Goal: Task Accomplishment & Management: Manage account settings

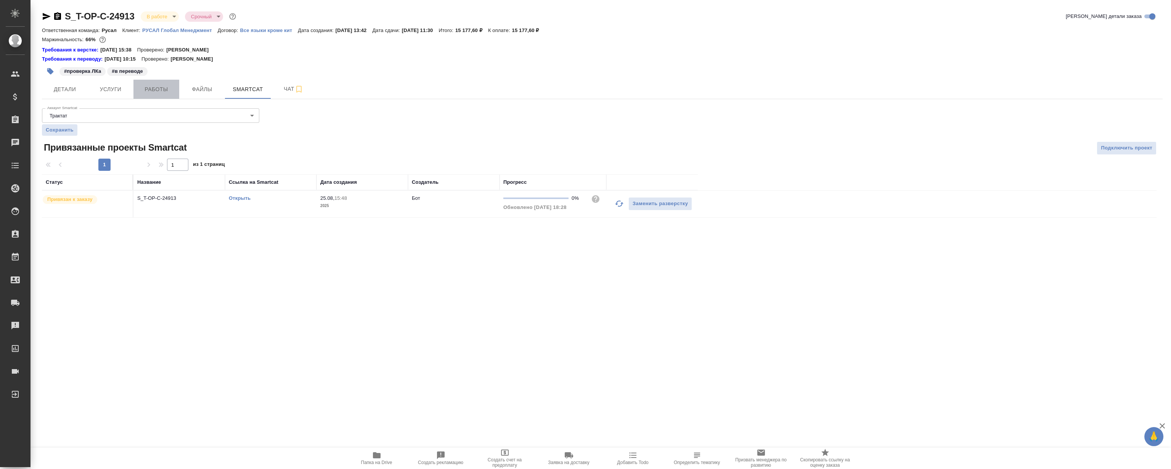
click at [156, 91] on span "Работы" at bounding box center [156, 90] width 37 height 10
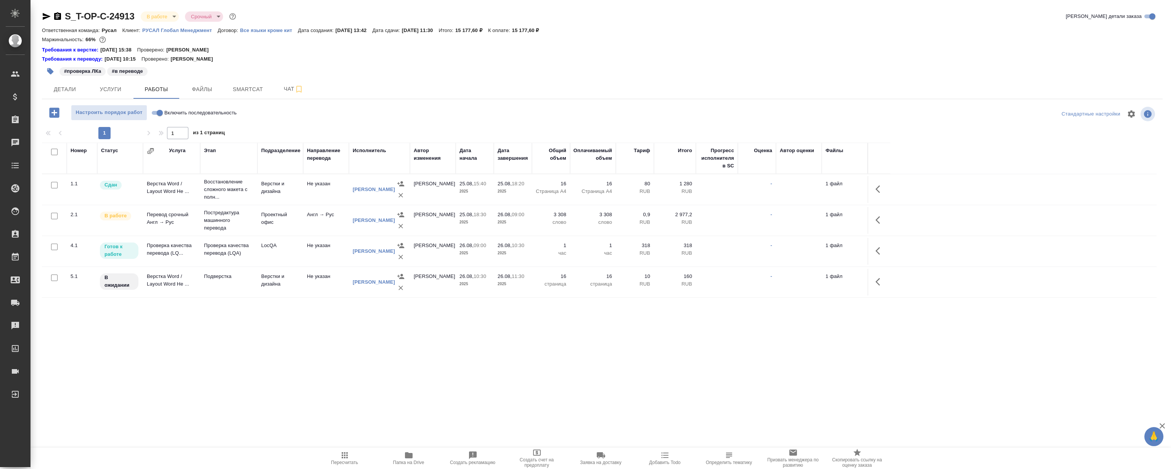
click at [194, 247] on td "Проверка качества перевода (LQ..." at bounding box center [171, 251] width 57 height 27
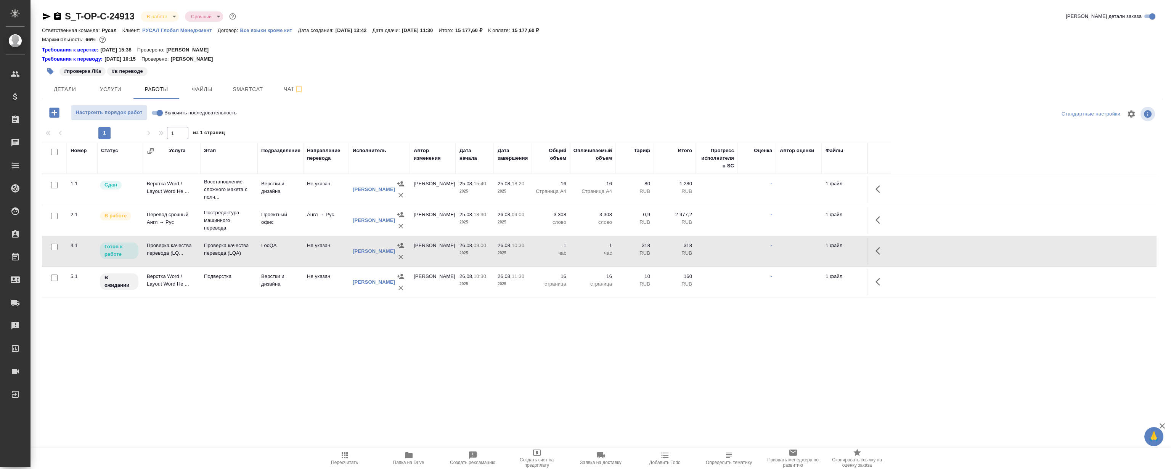
click at [194, 247] on td "Проверка качества перевода (LQ..." at bounding box center [171, 251] width 57 height 27
click at [883, 251] on icon "button" at bounding box center [879, 250] width 9 height 9
click at [824, 251] on icon "button" at bounding box center [824, 250] width 7 height 7
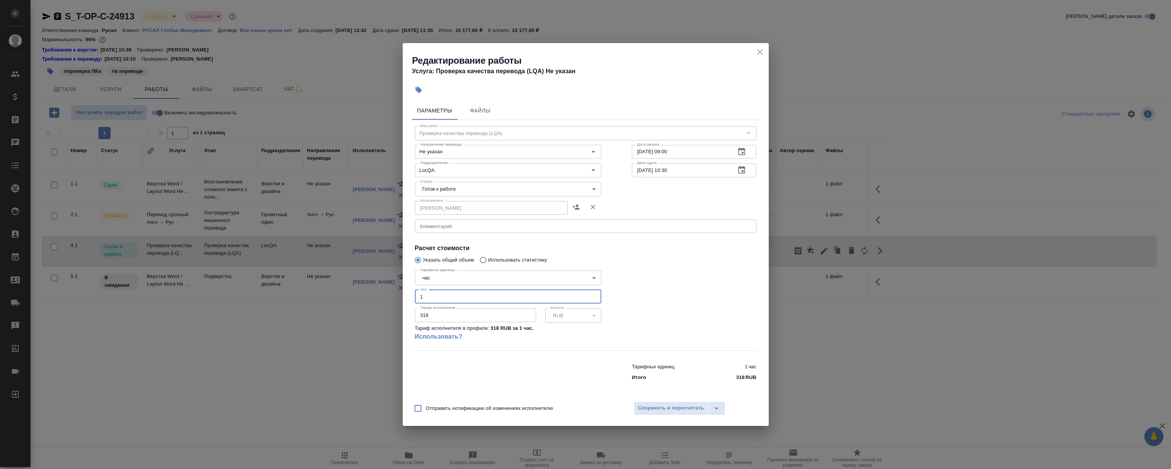
click at [451, 295] on input "1" at bounding box center [508, 297] width 186 height 14
type input "1.5"
click at [465, 188] on body "🙏 .cls-1 fill:#fff; AWATERA Magerramov Ruslan Клиенты Спецификации Заказы 0 Чат…" at bounding box center [585, 234] width 1171 height 469
click at [449, 229] on li "Сдан" at bounding box center [507, 228] width 186 height 13
type input "closed"
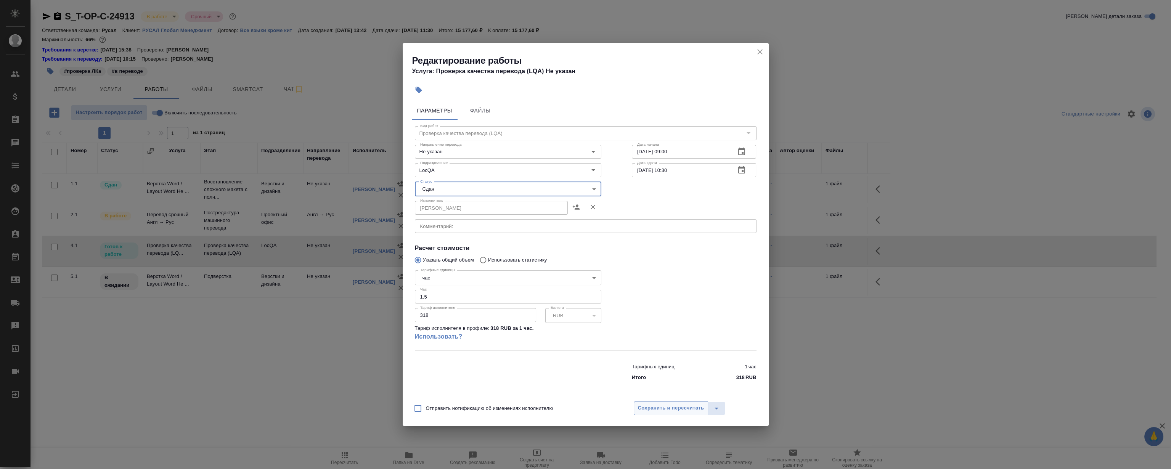
click at [669, 403] on button "Сохранить и пересчитать" at bounding box center [671, 409] width 75 height 14
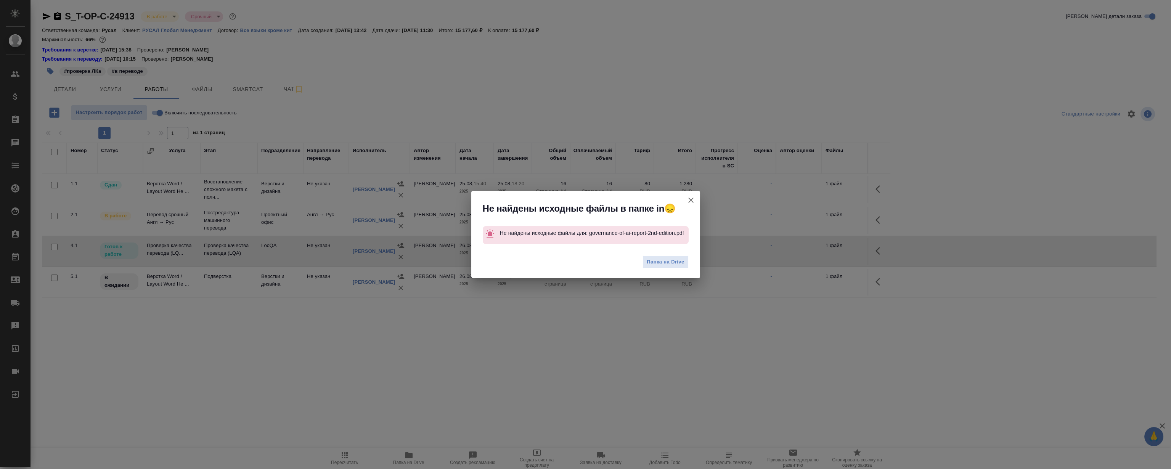
click at [689, 196] on icon "button" at bounding box center [690, 200] width 9 height 9
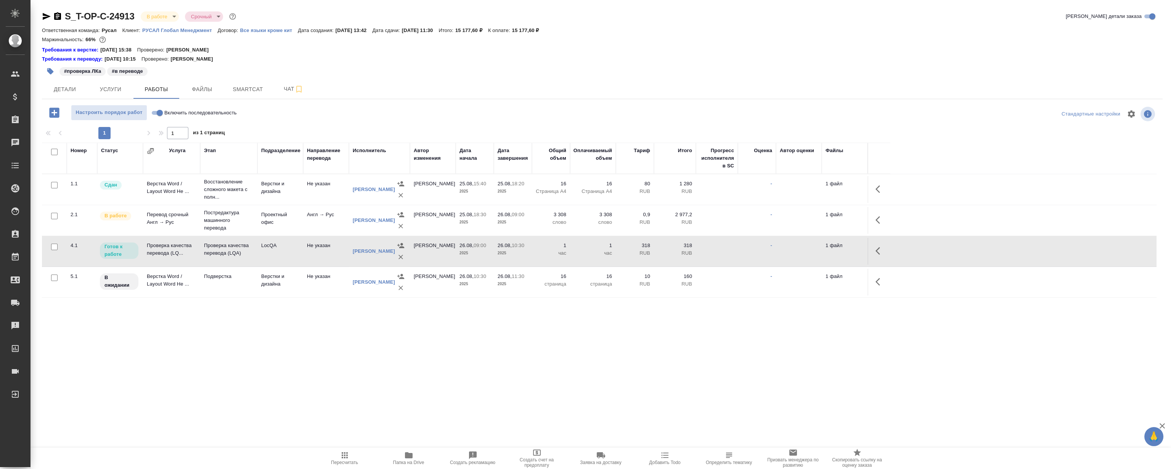
click at [497, 342] on div ".cls-1 fill:#fff; AWATERA Magerramov Ruslan Клиенты Спецификации Заказы 0 Чаты …" at bounding box center [585, 234] width 1171 height 469
click at [371, 347] on div ".cls-1 fill:#fff; AWATERA Magerramov Ruslan Клиенты Спецификации Заказы 0 Чаты …" at bounding box center [585, 234] width 1171 height 469
click at [331, 352] on div ".cls-1 fill:#fff; AWATERA Magerramov Ruslan Клиенты Спецификации Заказы 0 Чаты …" at bounding box center [585, 234] width 1171 height 469
drag, startPoint x: 882, startPoint y: 251, endPoint x: 873, endPoint y: 249, distance: 9.4
click at [882, 251] on icon "button" at bounding box center [879, 250] width 9 height 9
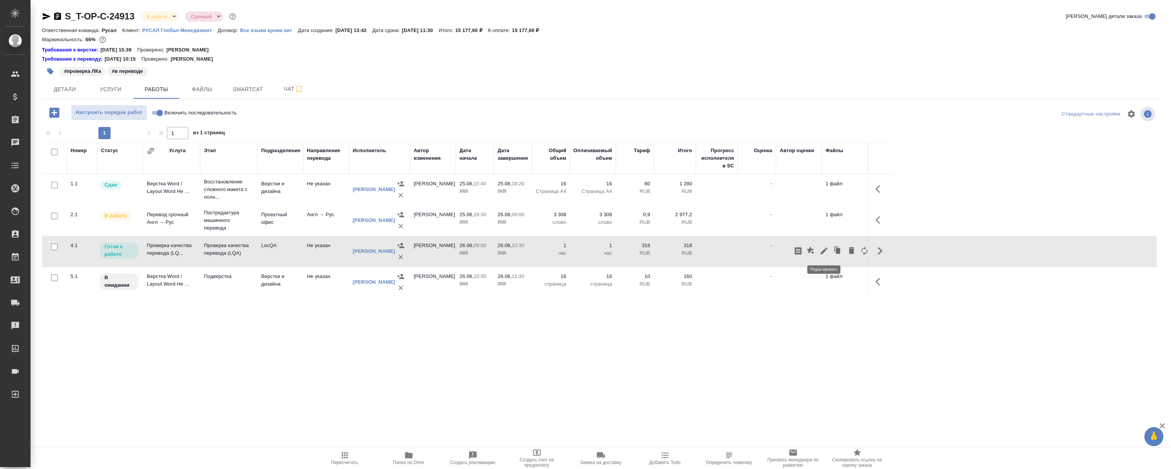
click at [823, 248] on icon "button" at bounding box center [823, 250] width 9 height 9
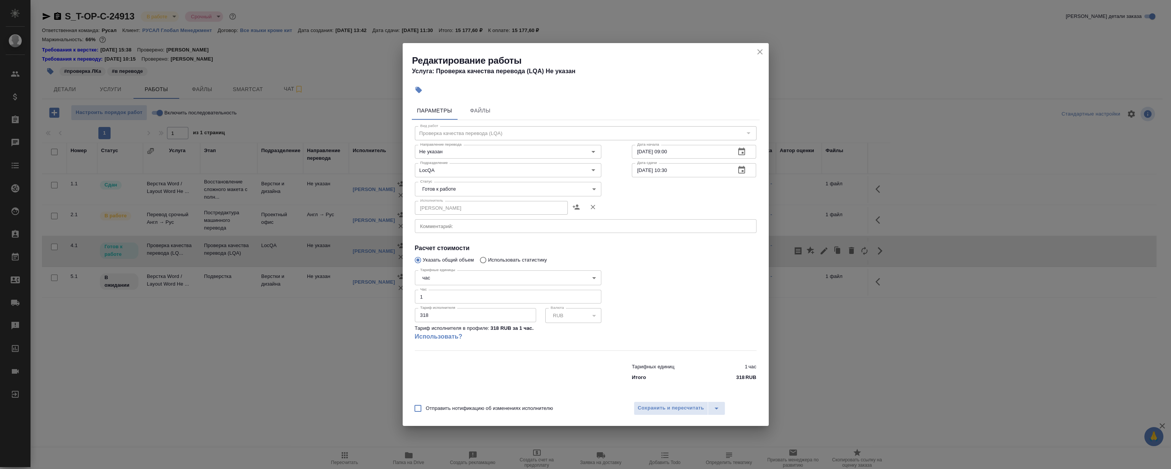
click at [456, 191] on body "🙏 .cls-1 fill:#fff; AWATERA Magerramov Ruslan Клиенты Спецификации Заказы 0 Чат…" at bounding box center [585, 234] width 1171 height 469
click at [457, 229] on li "Сдан" at bounding box center [507, 228] width 186 height 13
type input "closed"
click at [668, 411] on span "Сохранить и пересчитать" at bounding box center [671, 408] width 66 height 9
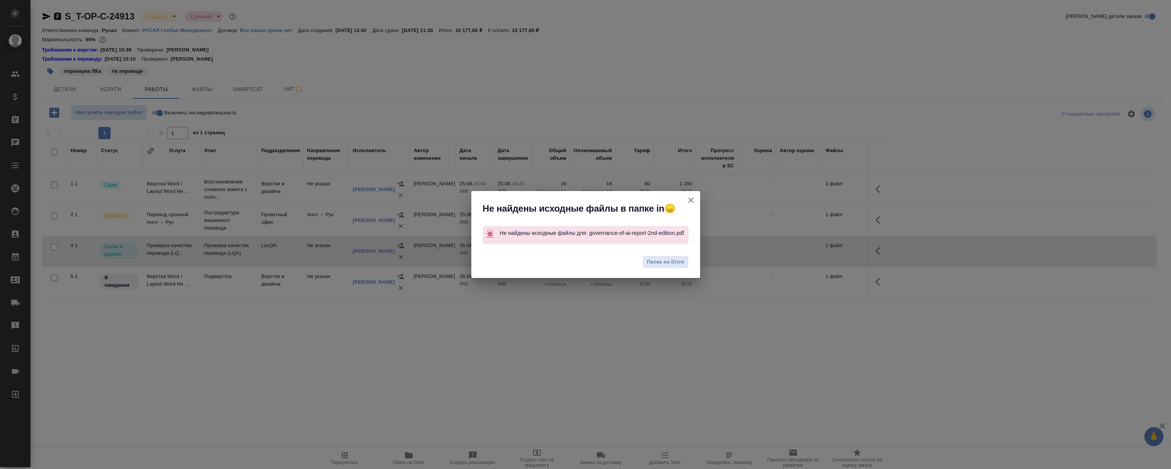
click at [692, 199] on icon "button" at bounding box center [690, 200] width 9 height 9
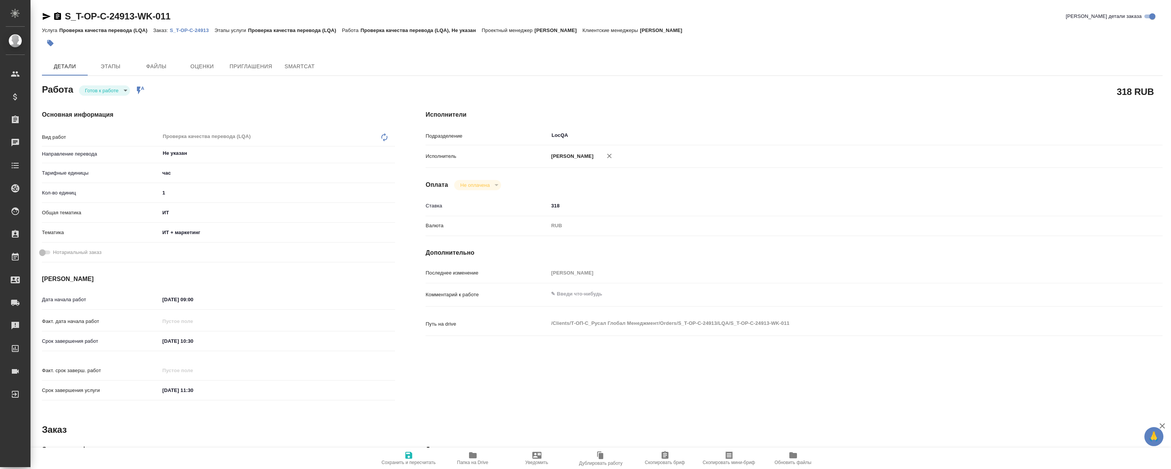
type textarea "x"
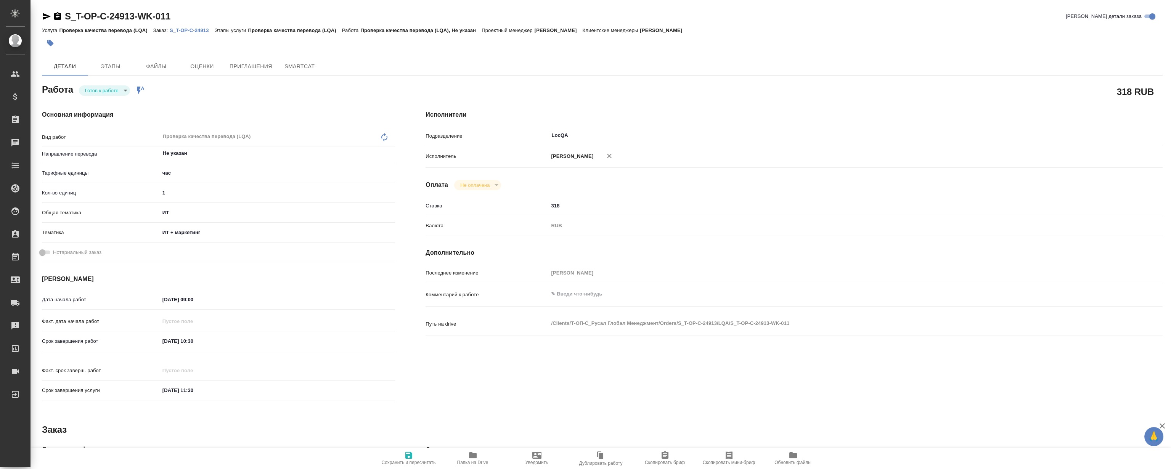
type textarea "x"
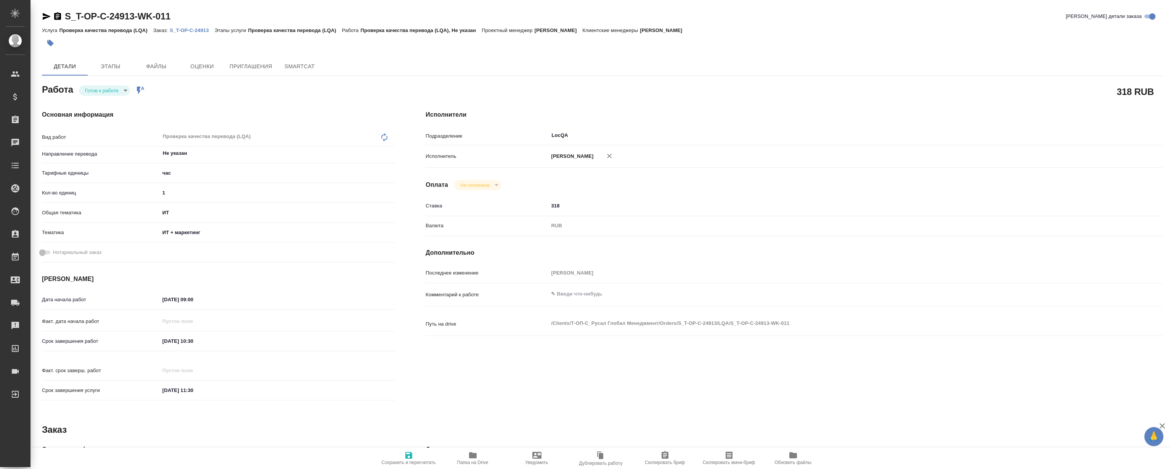
type textarea "x"
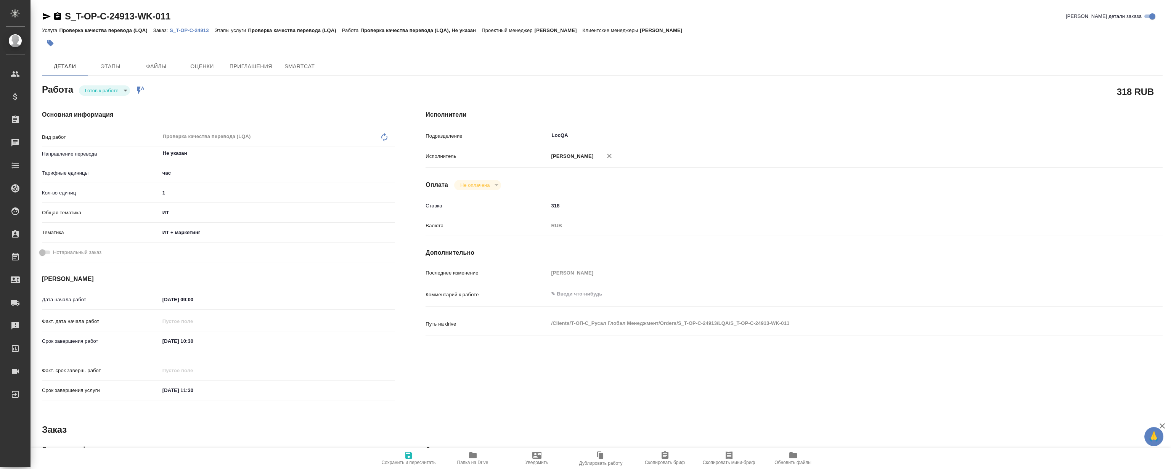
type textarea "x"
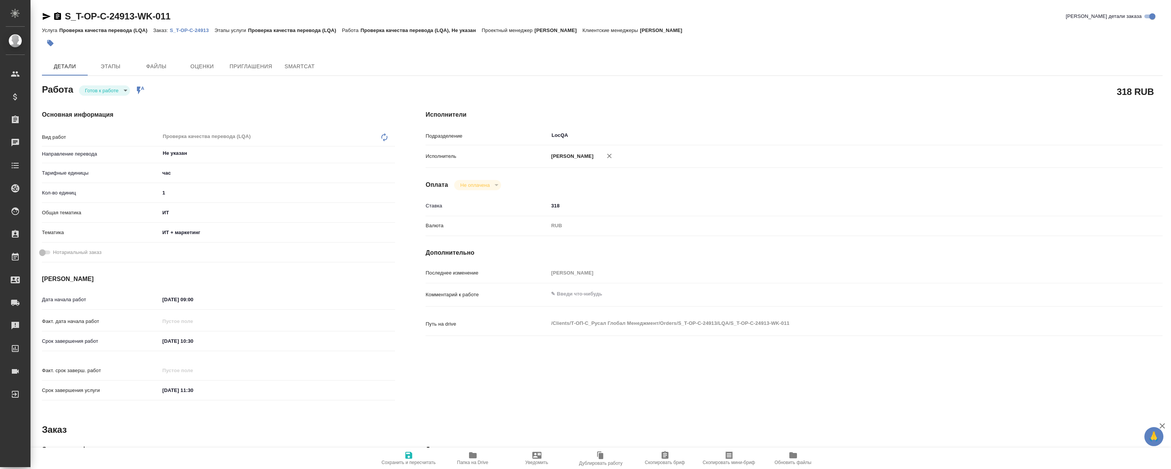
type textarea "x"
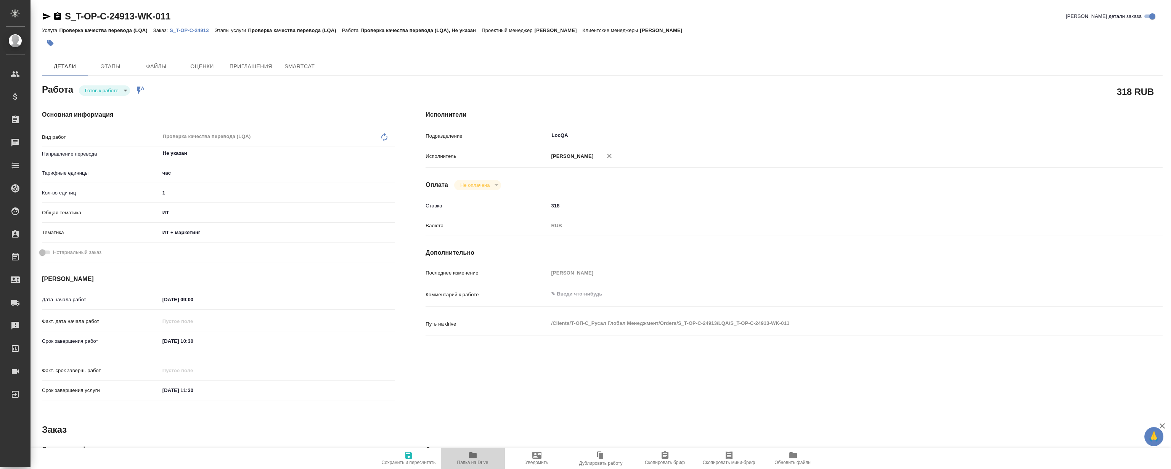
click at [474, 457] on icon "button" at bounding box center [473, 455] width 8 height 6
type textarea "x"
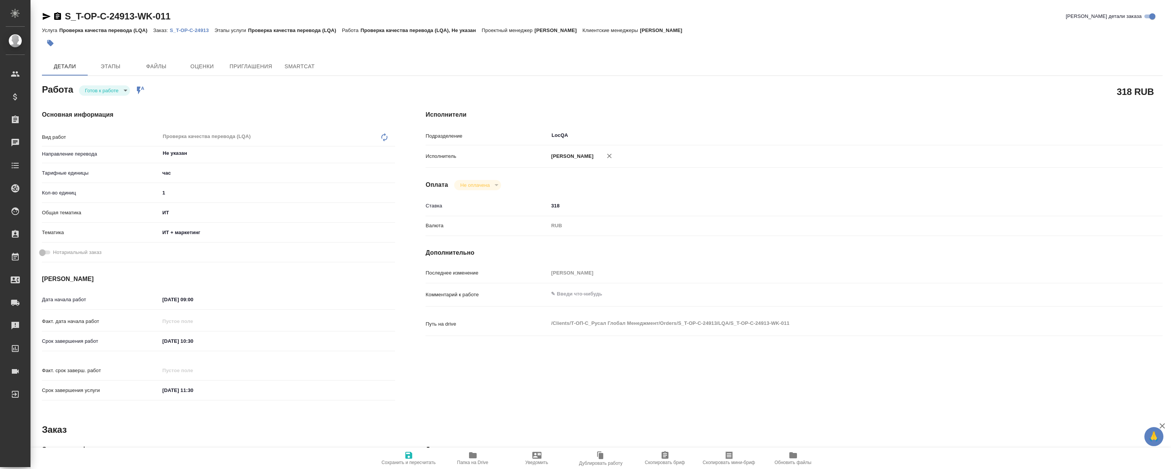
type textarea "x"
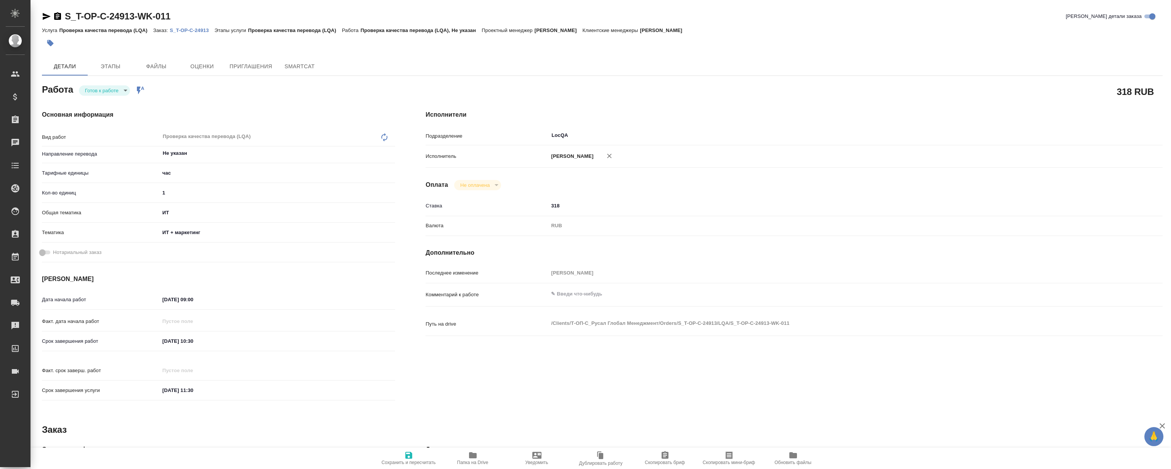
type textarea "x"
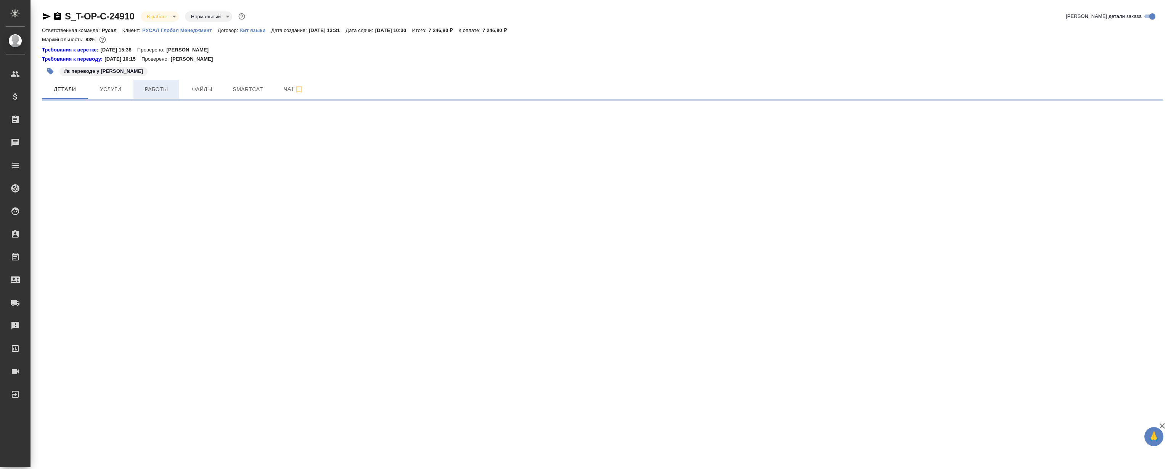
click at [151, 84] on button "Работы" at bounding box center [156, 89] width 46 height 19
select select "RU"
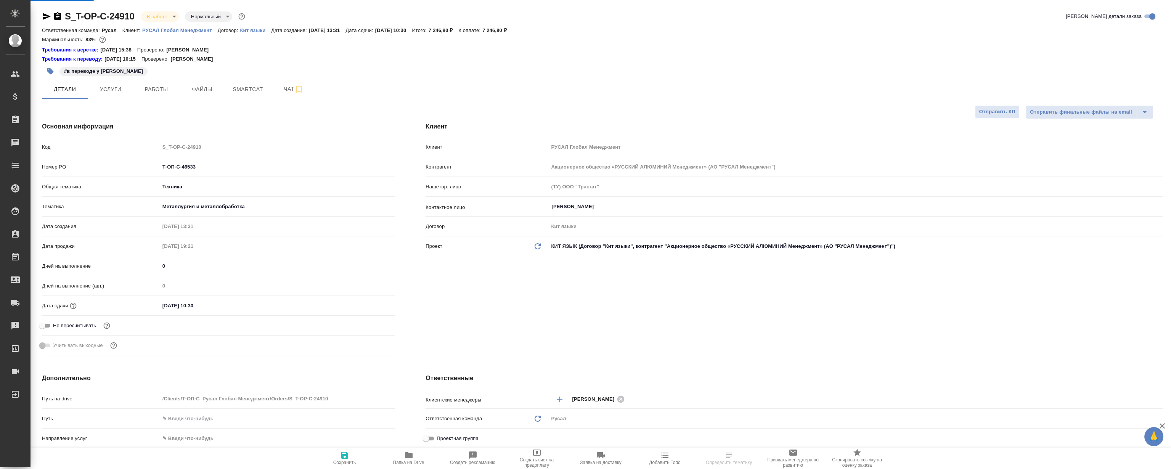
type textarea "x"
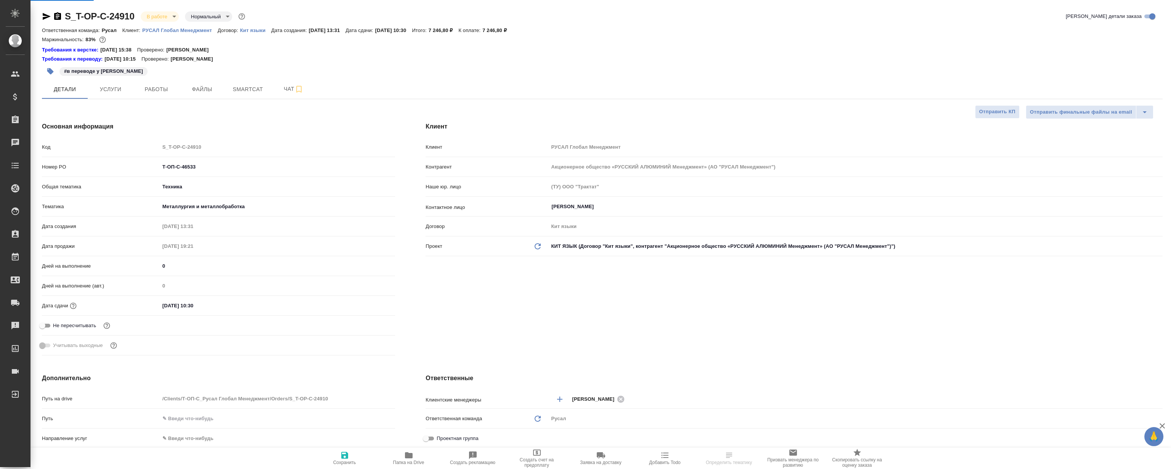
type textarea "x"
type input "Авдеенко Кирилл"
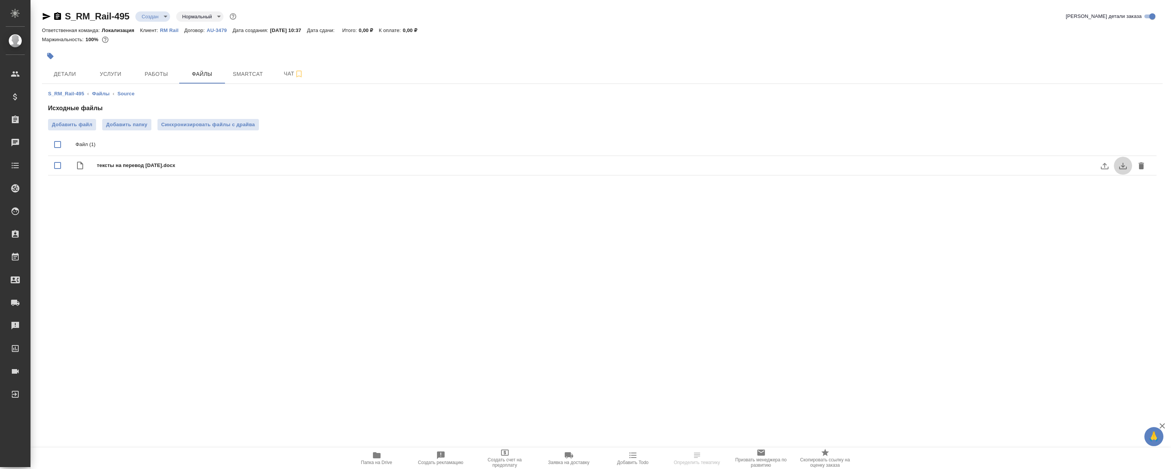
click at [1124, 163] on icon "download" at bounding box center [1122, 165] width 9 height 9
click at [165, 82] on button "Работы" at bounding box center [156, 73] width 46 height 19
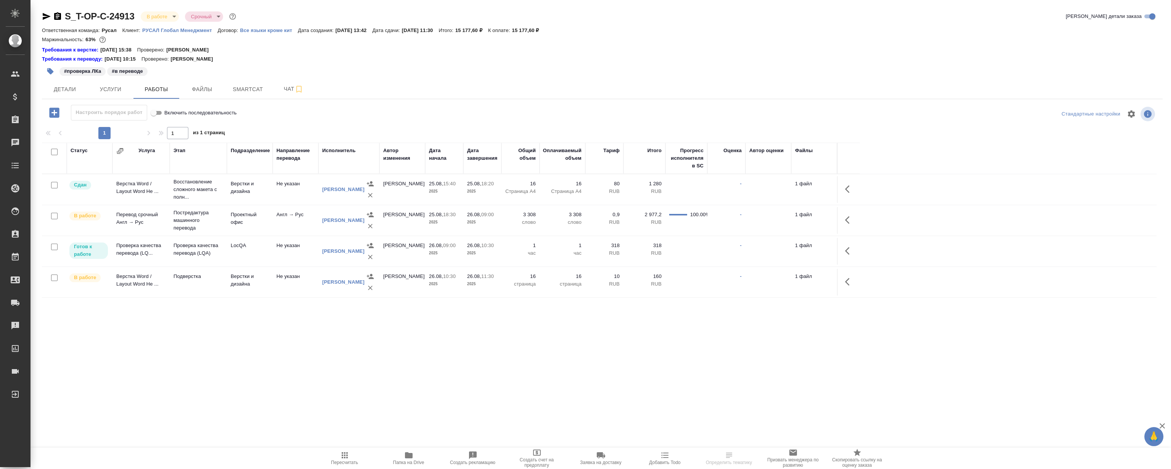
click at [846, 251] on icon "button" at bounding box center [847, 251] width 5 height 8
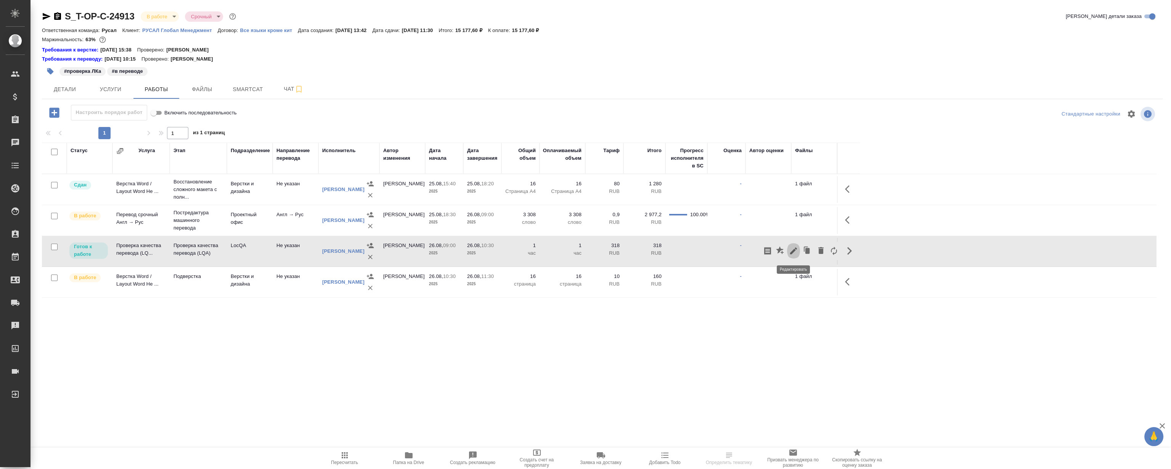
click at [792, 251] on icon "button" at bounding box center [793, 250] width 7 height 7
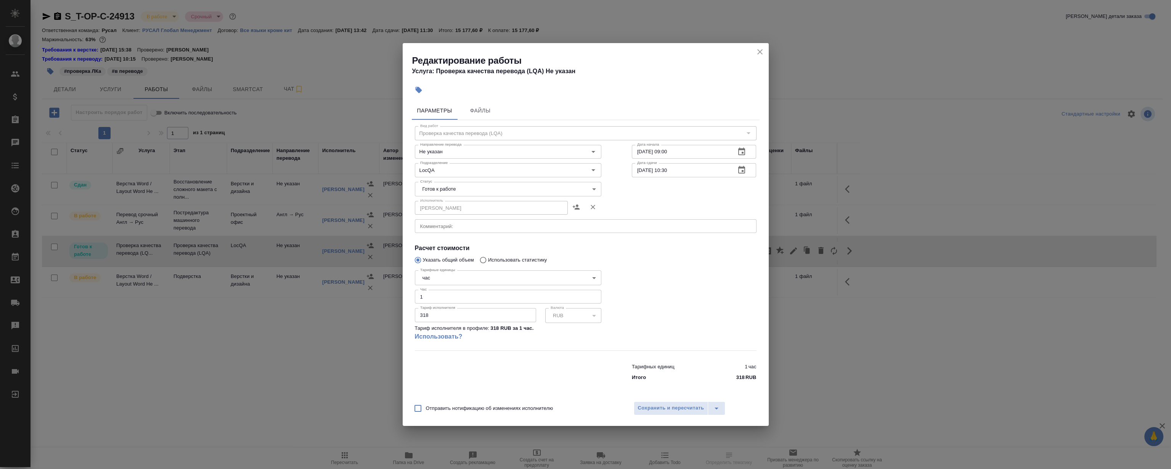
click at [439, 294] on input "1" at bounding box center [508, 297] width 186 height 14
type input "1.5"
click at [475, 188] on body "🙏 .cls-1 fill:#fff; AWATERA Magerramov Ruslan Клиенты Спецификации Заказы 0 Чат…" at bounding box center [585, 234] width 1171 height 469
click at [453, 223] on li "Сдан" at bounding box center [507, 228] width 186 height 13
type input "closed"
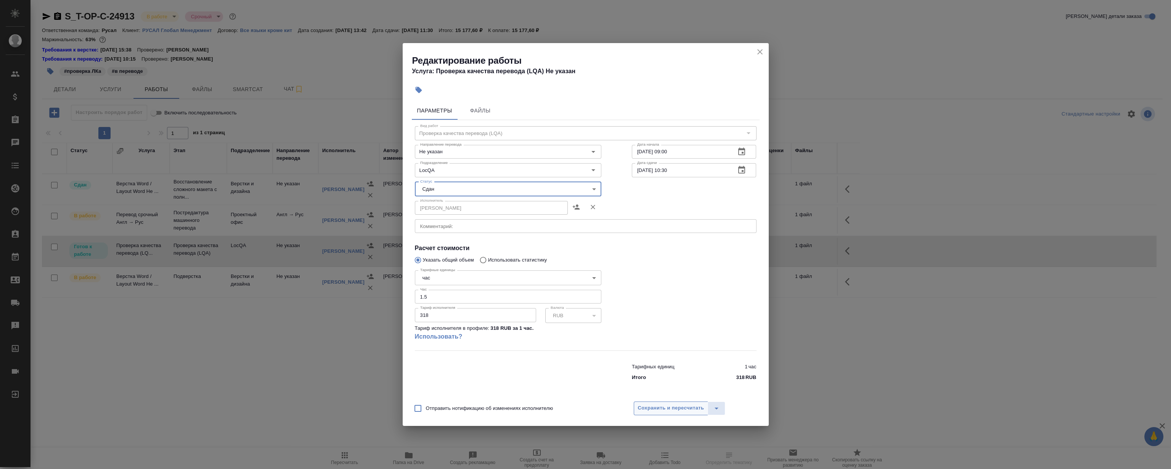
click at [661, 405] on span "Сохранить и пересчитать" at bounding box center [671, 408] width 66 height 9
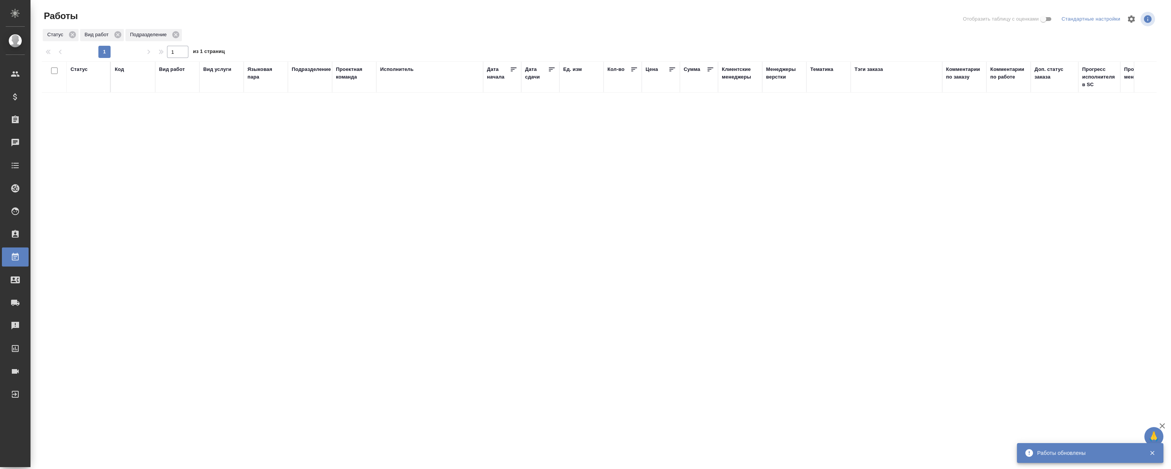
click at [229, 177] on div "Статус Код Вид работ Вид услуги Языковая пара Подразделение Проектная команда И…" at bounding box center [599, 198] width 1115 height 275
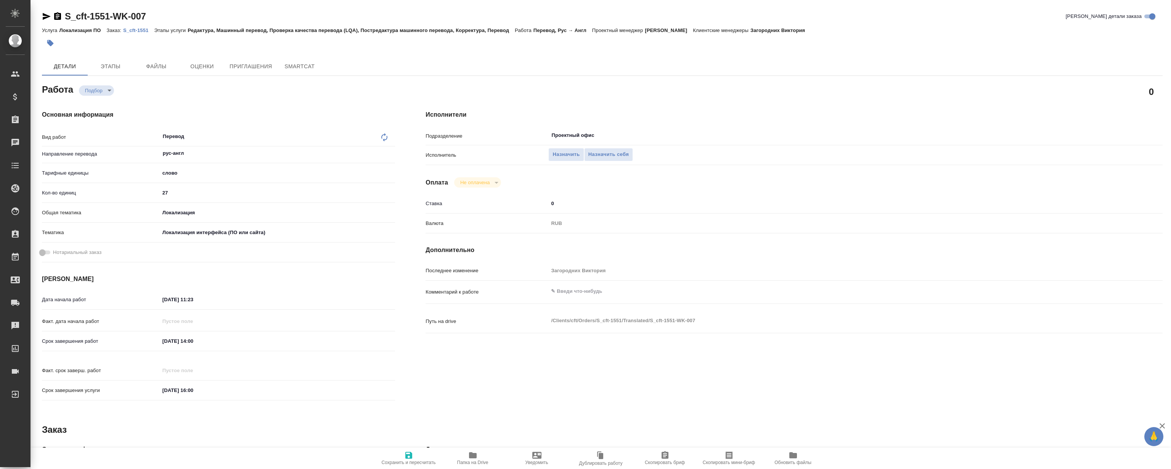
type textarea "x"
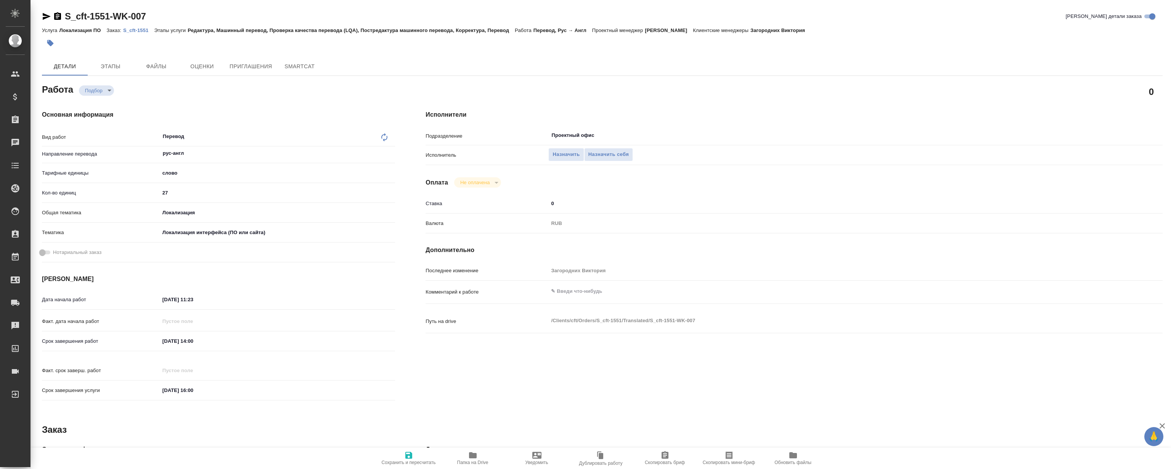
type textarea "x"
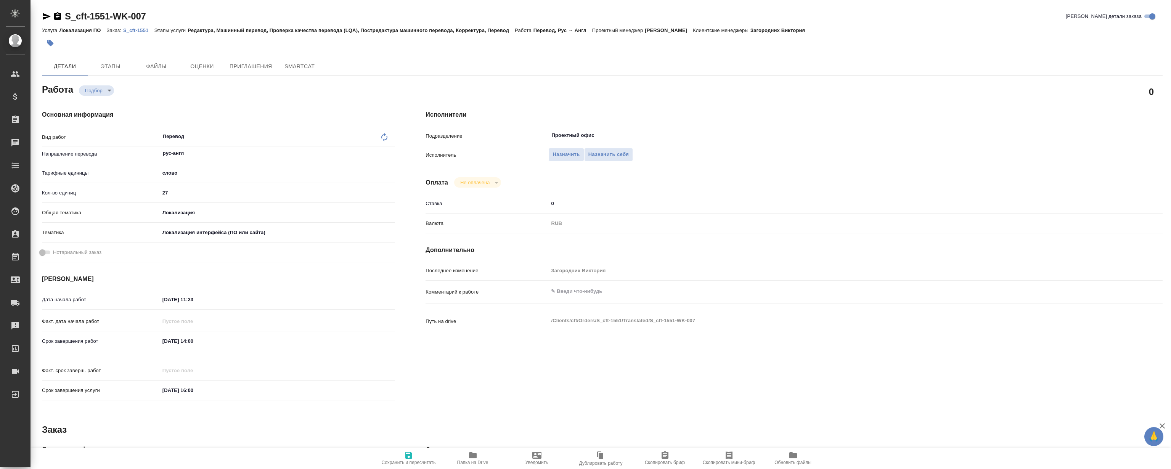
type textarea "x"
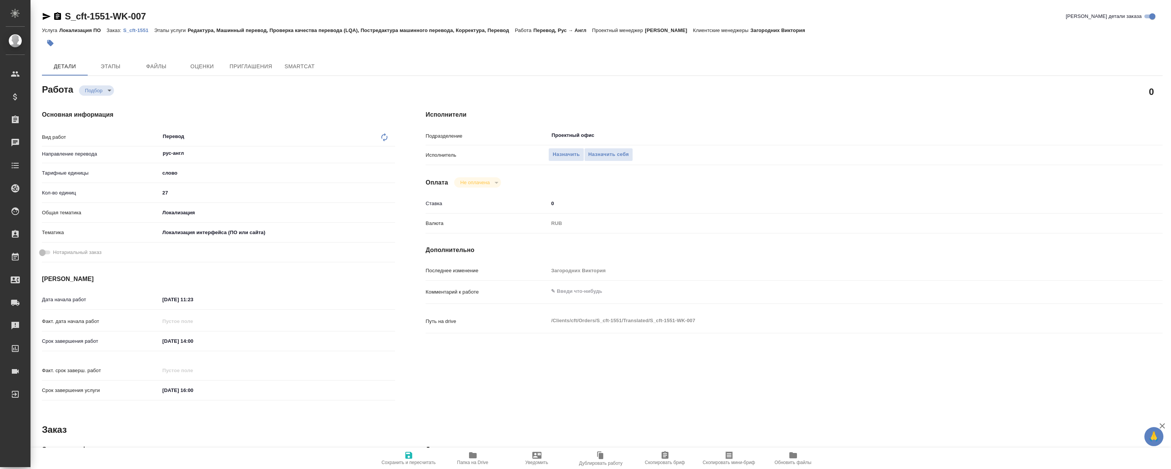
type textarea "x"
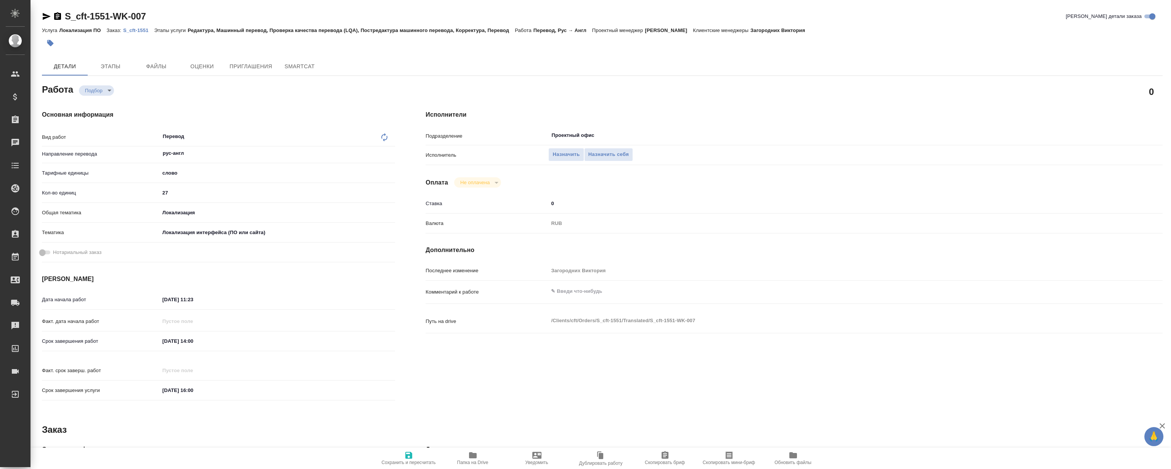
click at [136, 32] on p "S_cft-1551" at bounding box center [138, 30] width 31 height 6
type textarea "x"
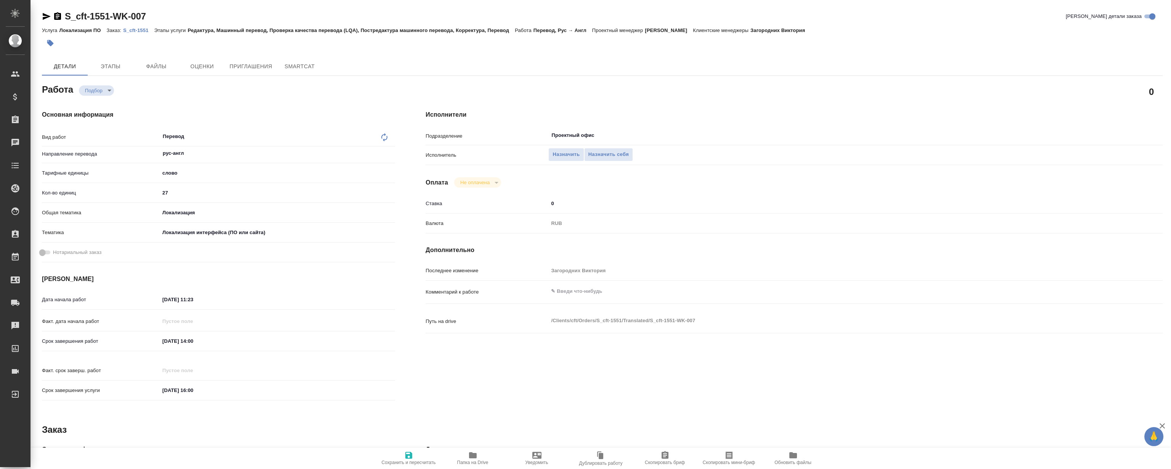
type textarea "x"
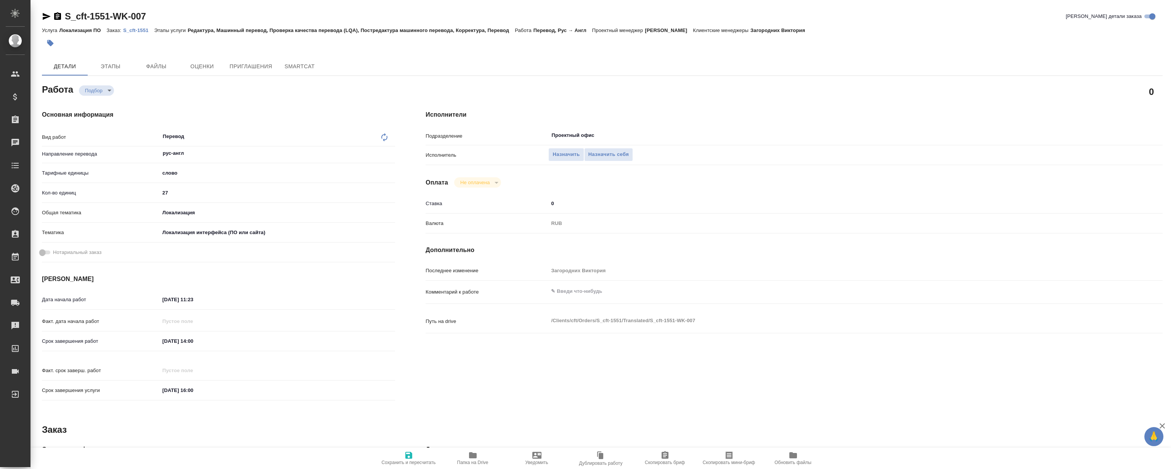
type textarea "x"
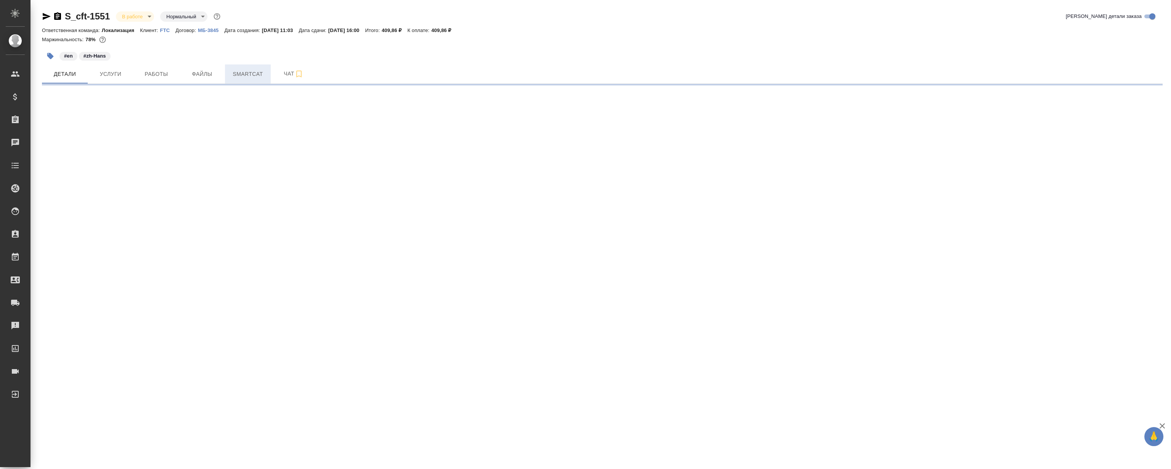
click at [252, 71] on span "Smartcat" at bounding box center [248, 74] width 37 height 10
select select "RU"
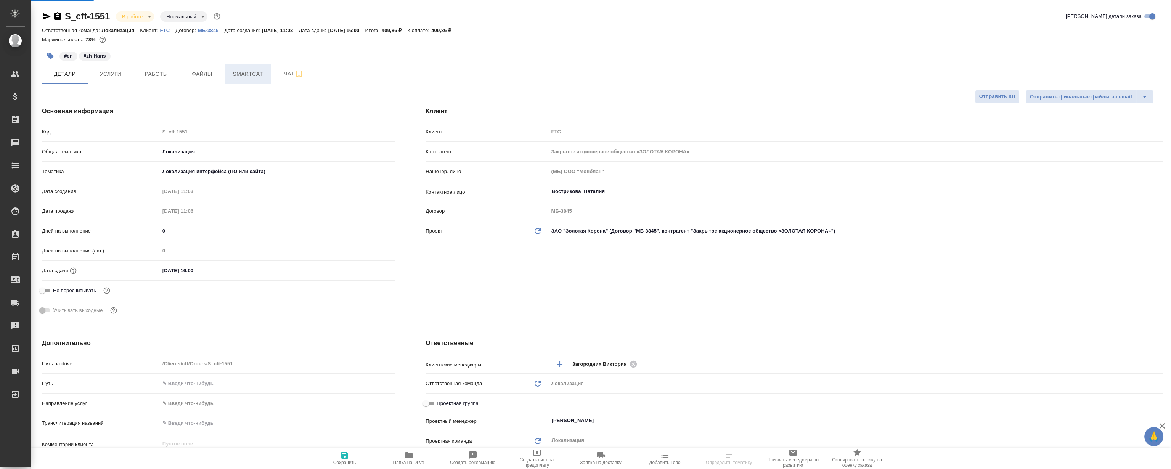
type textarea "x"
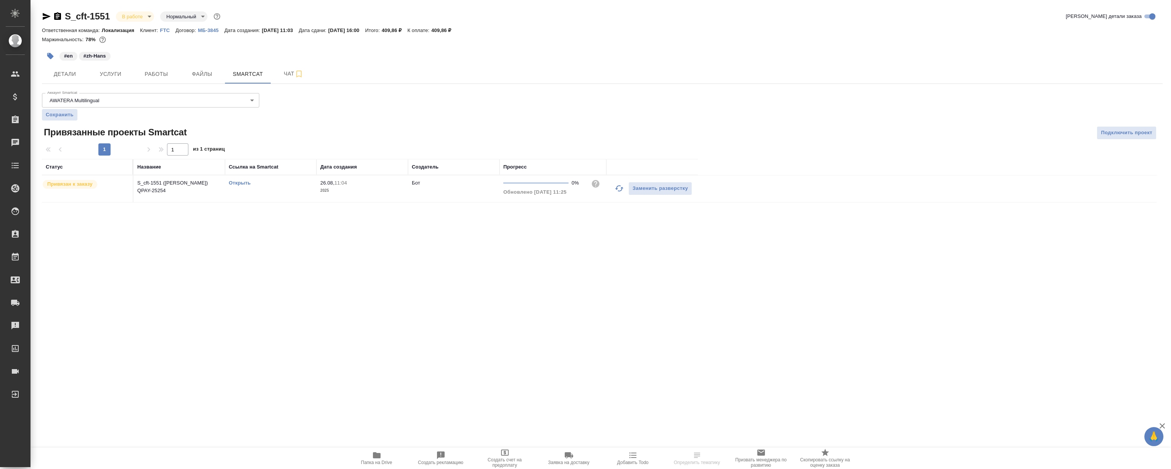
click at [243, 180] on link "Открыть" at bounding box center [240, 183] width 22 height 6
click at [165, 73] on span "Работы" at bounding box center [156, 74] width 37 height 10
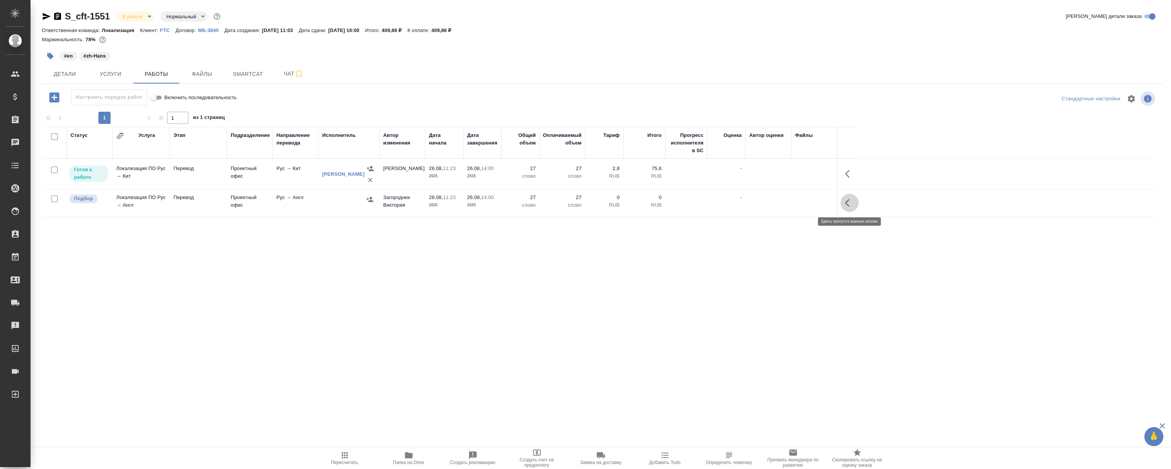
click at [853, 204] on icon "button" at bounding box center [849, 202] width 9 height 9
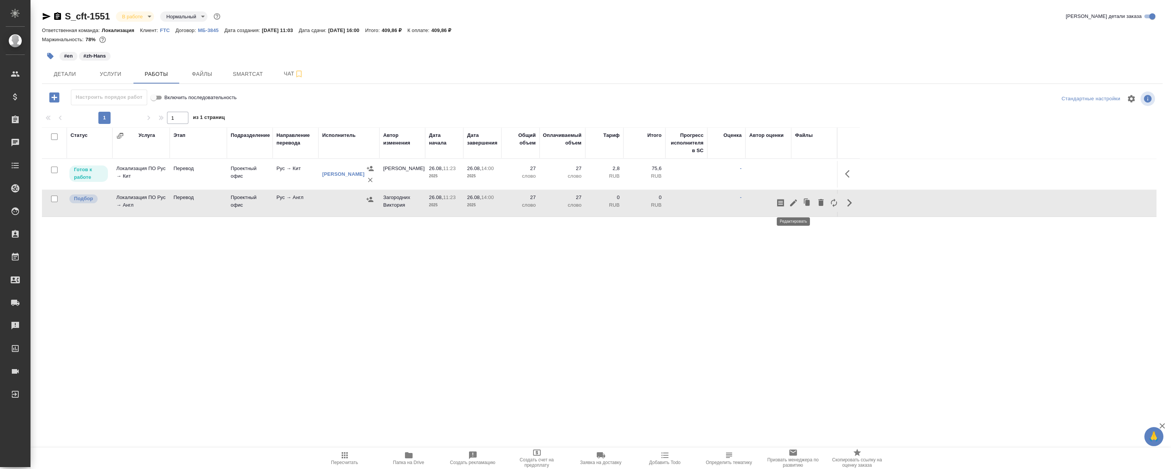
click at [791, 206] on icon "button" at bounding box center [793, 202] width 7 height 7
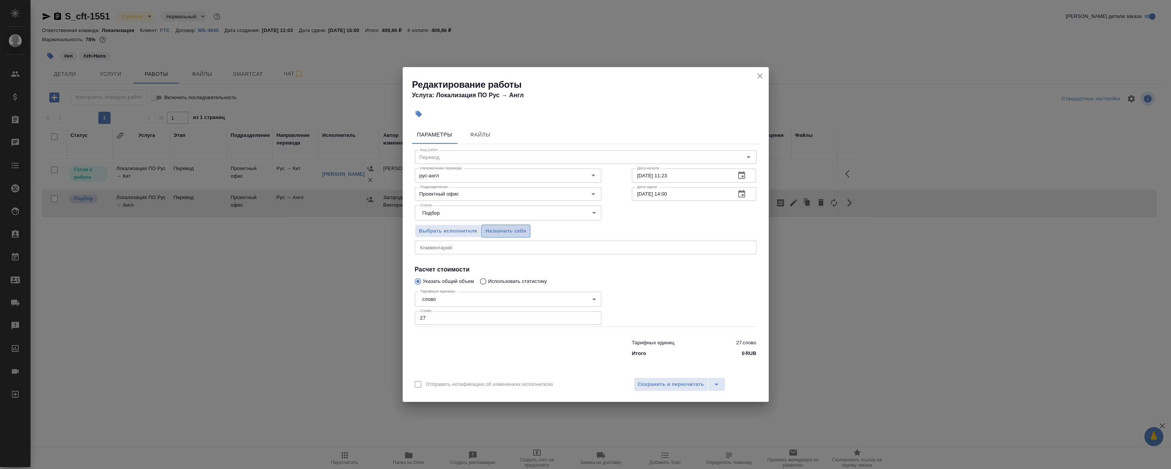
click at [517, 228] on span "Назначить себя" at bounding box center [505, 231] width 40 height 9
click at [761, 72] on icon "close" at bounding box center [759, 75] width 9 height 9
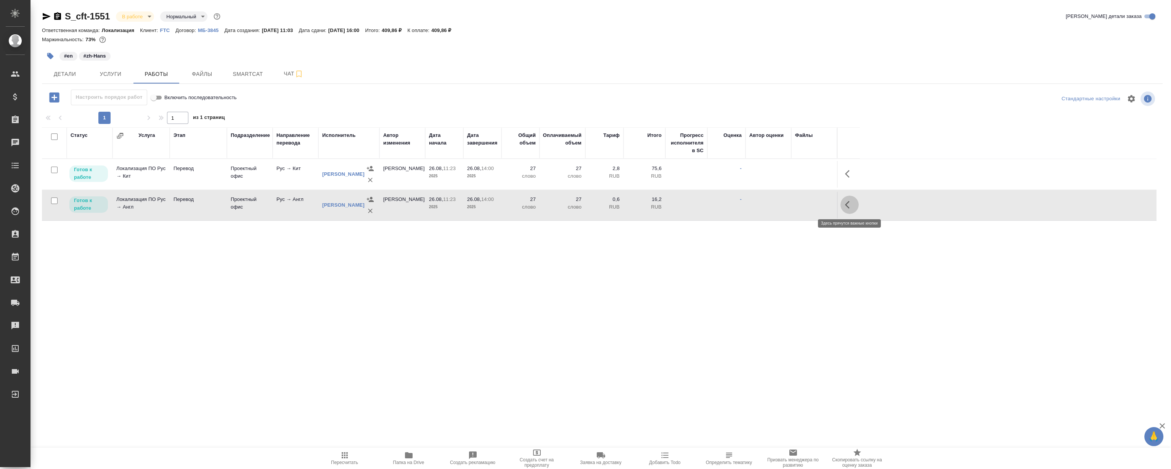
click at [851, 204] on icon "button" at bounding box center [849, 204] width 9 height 9
click at [794, 205] on icon "button" at bounding box center [793, 204] width 7 height 7
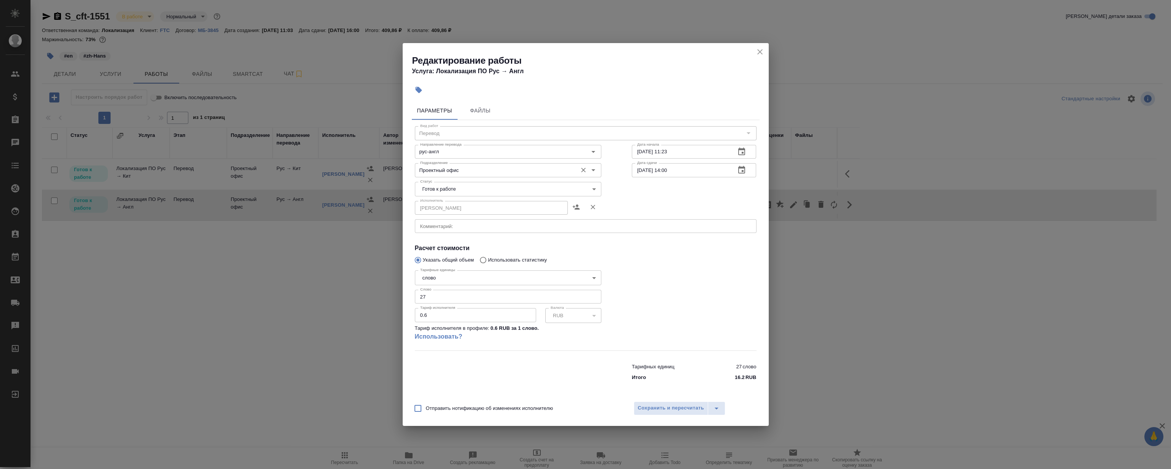
click at [451, 165] on input "Проектный офис" at bounding box center [495, 169] width 156 height 9
click at [434, 190] on p "LocQA" at bounding box center [428, 188] width 15 height 8
type input "LocQA"
click at [438, 190] on body "🙏 .cls-1 fill:#fff; AWATERA Magerramov Ruslan Клиенты Спецификации Заказы 0 Чат…" at bounding box center [585, 234] width 1171 height 469
click at [444, 224] on li "Сдан" at bounding box center [507, 228] width 186 height 13
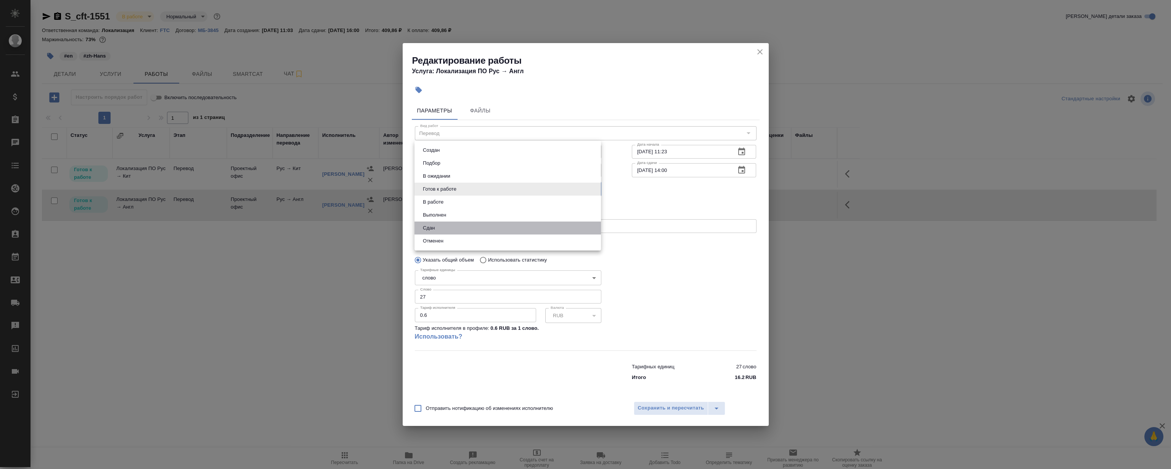
type input "closed"
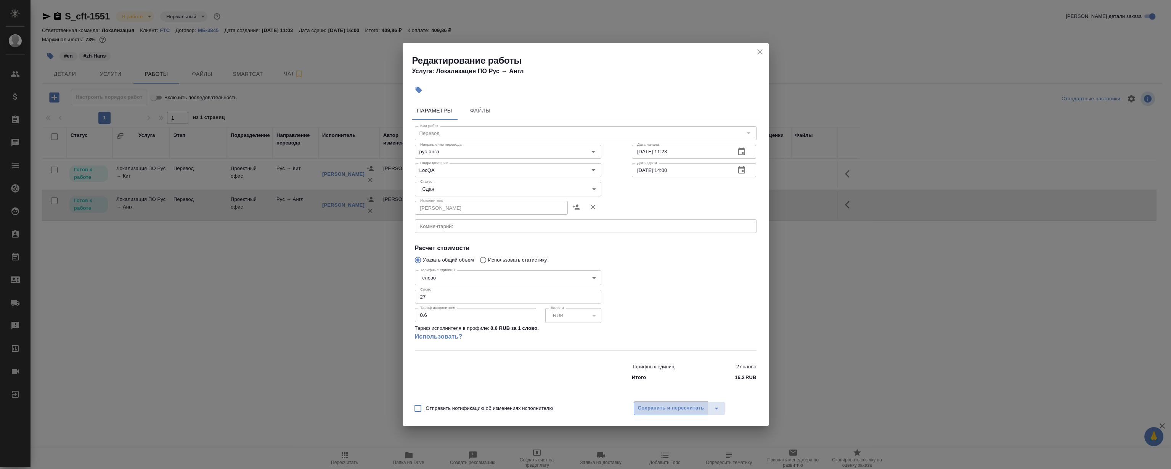
click at [662, 411] on span "Сохранить и пересчитать" at bounding box center [671, 408] width 66 height 9
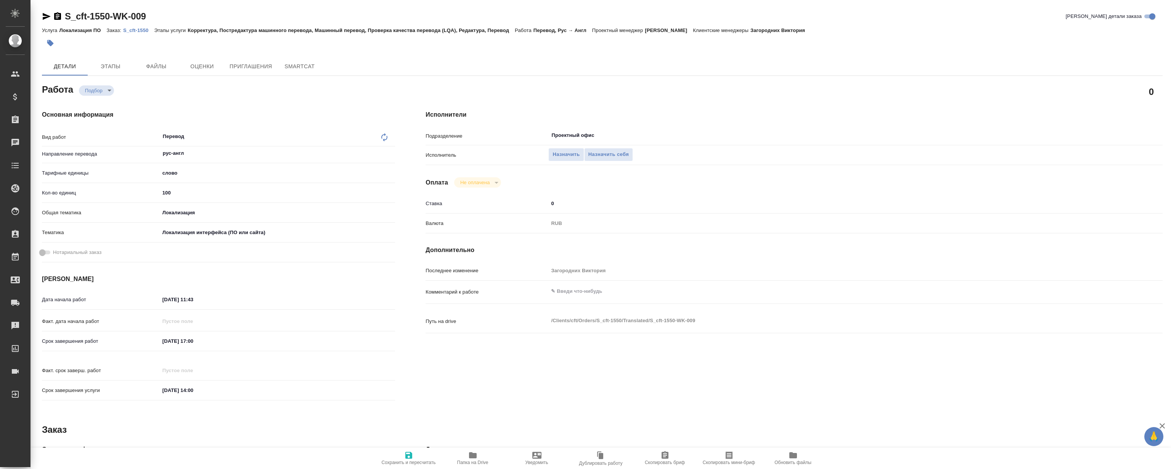
type textarea "x"
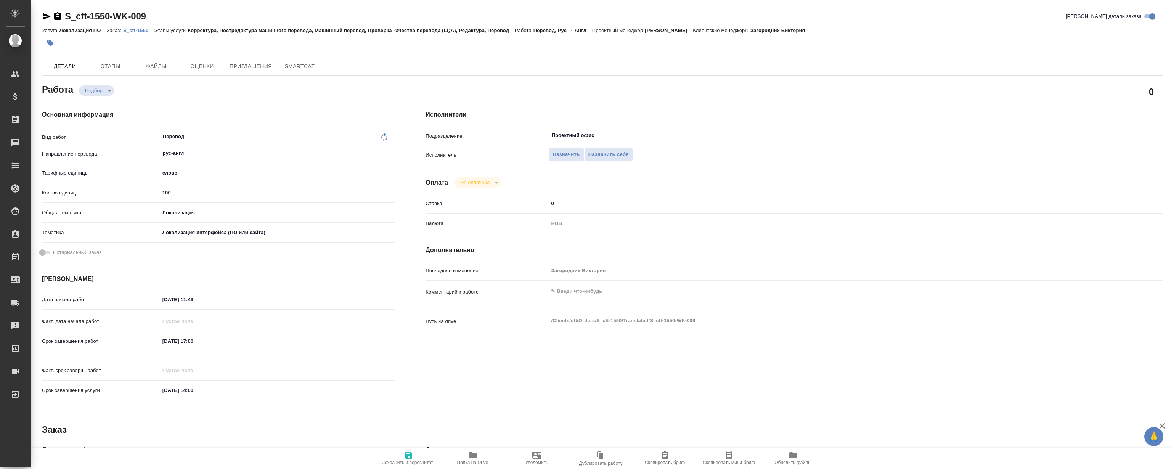
type textarea "x"
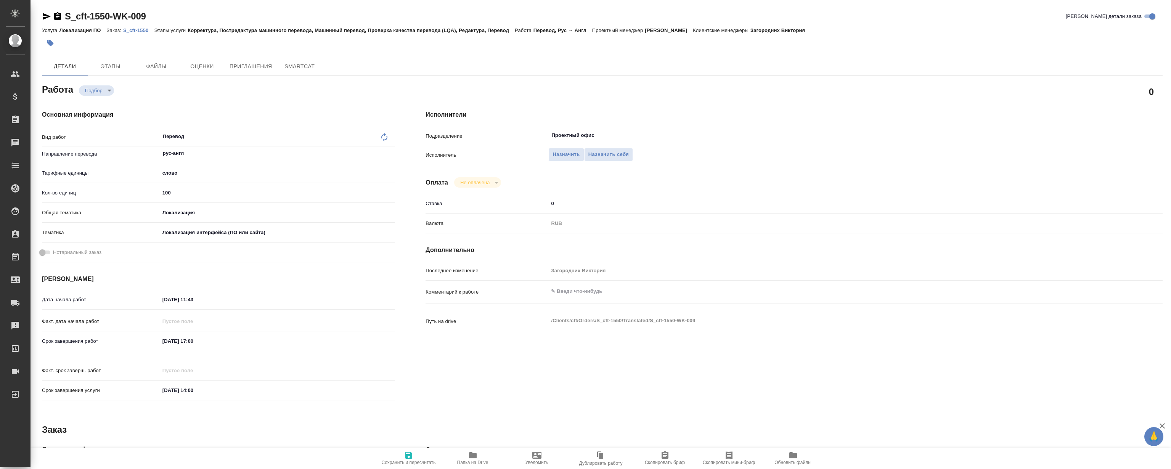
type textarea "x"
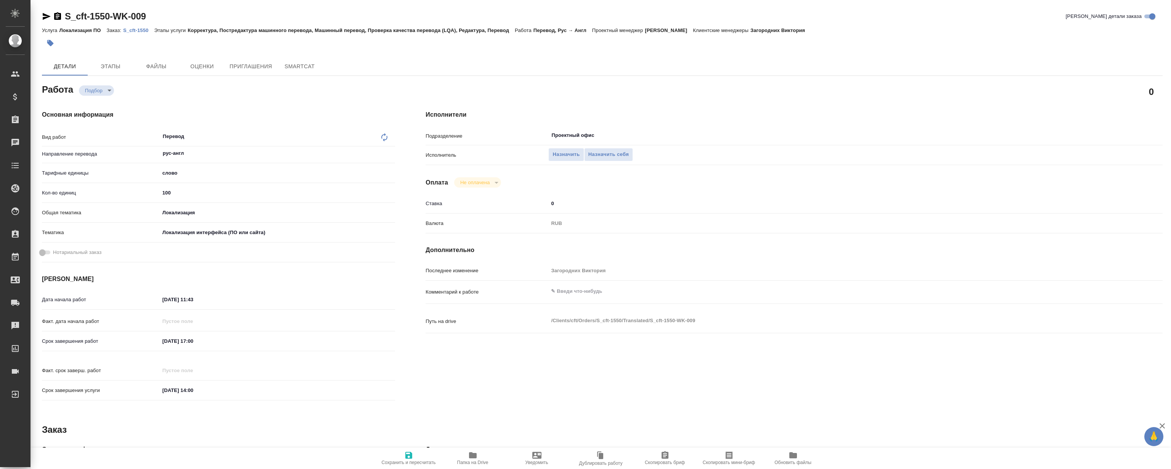
type textarea "x"
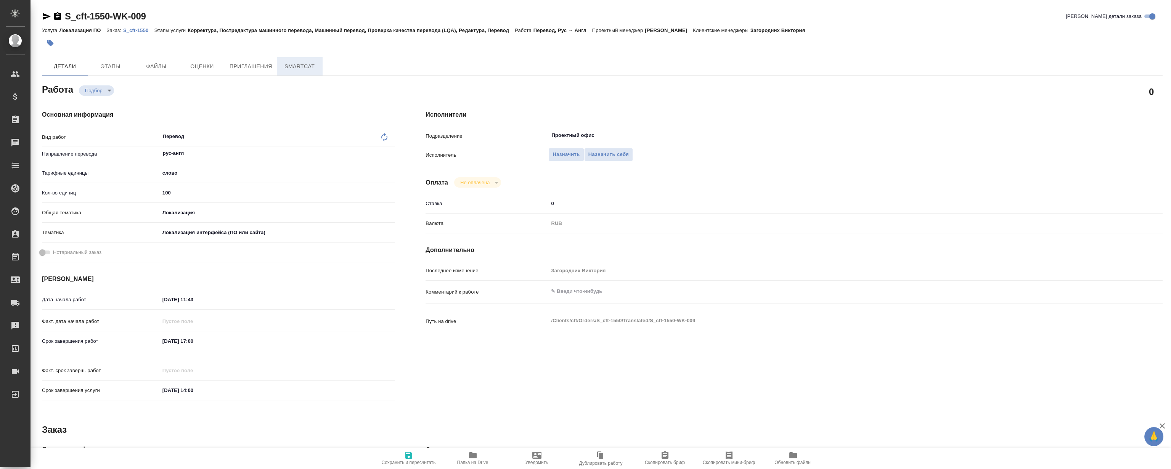
click at [303, 71] on button "SmartCat" at bounding box center [300, 66] width 46 height 18
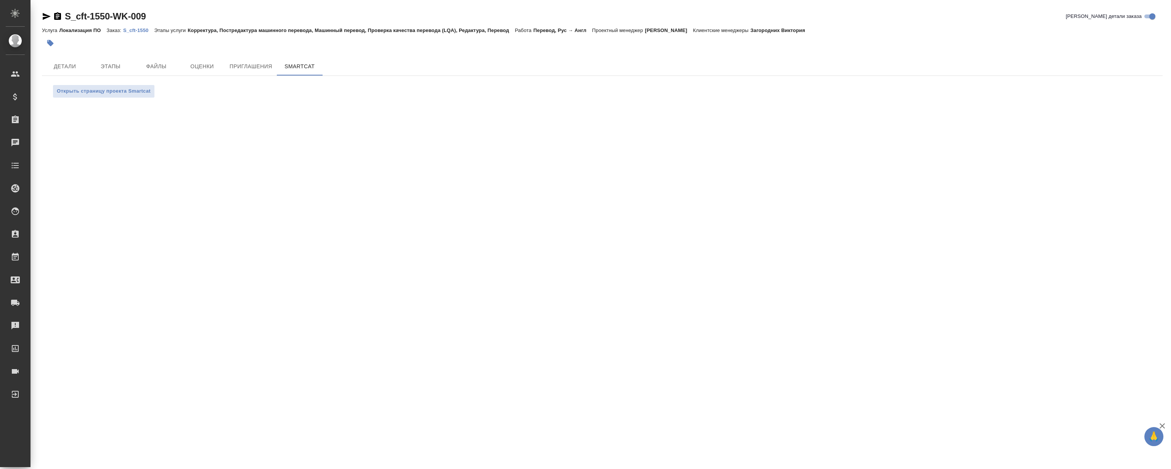
click at [130, 32] on p "S_cft-1550" at bounding box center [138, 30] width 31 height 6
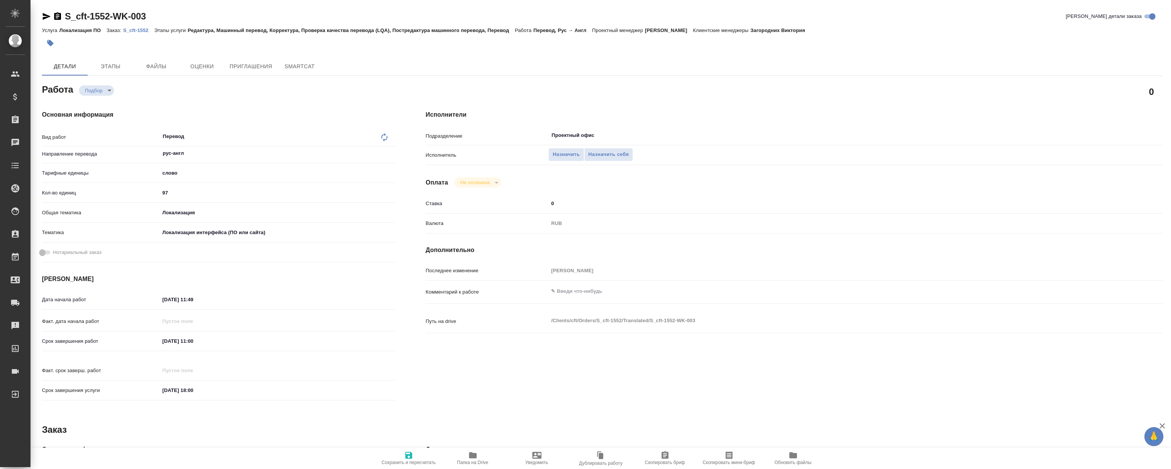
type textarea "x"
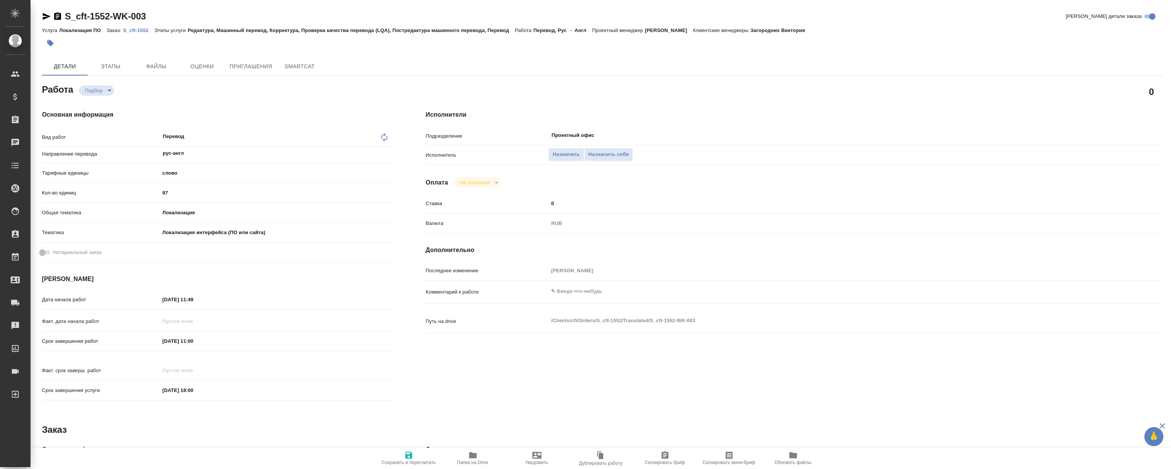
type textarea "x"
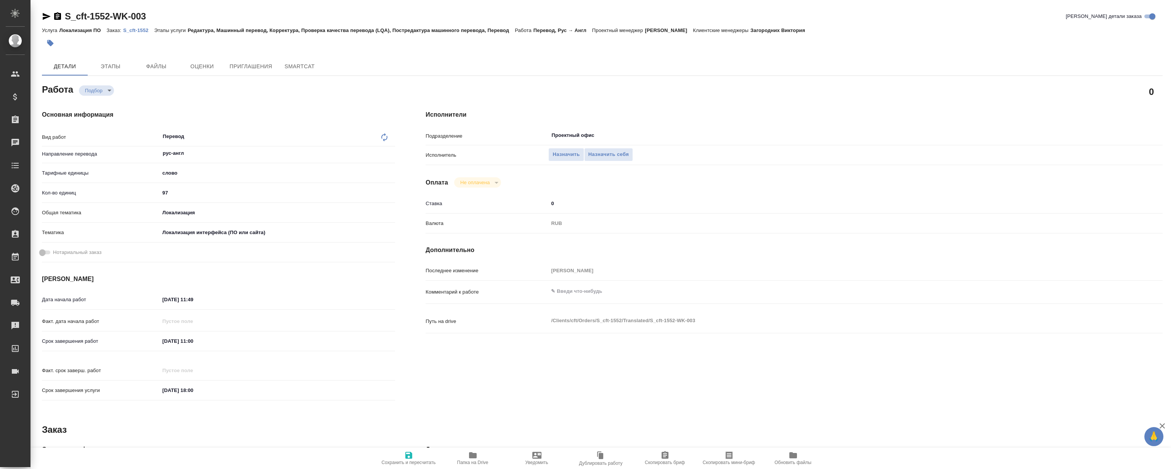
type textarea "x"
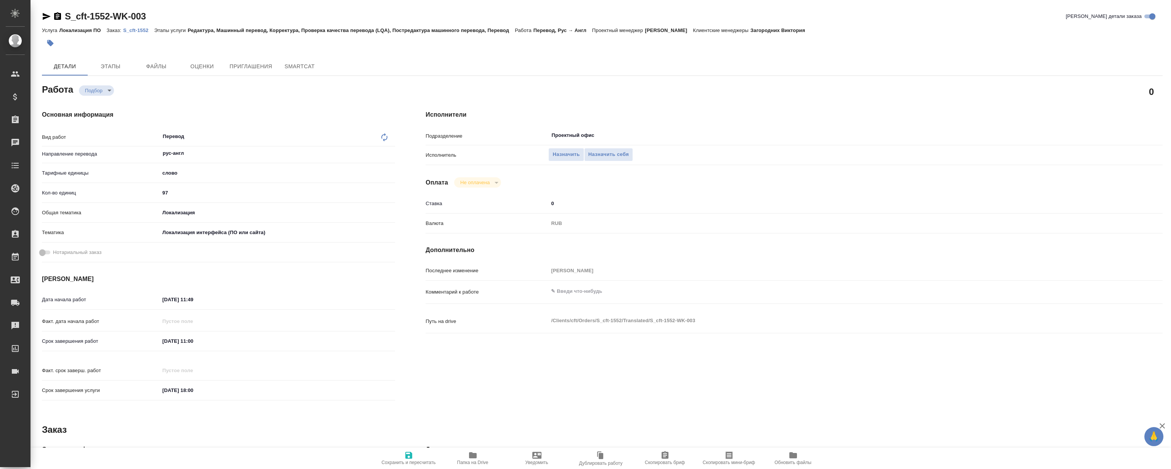
click at [139, 35] on div at bounding box center [415, 43] width 747 height 17
click at [140, 31] on p "S_cft-1552" at bounding box center [138, 30] width 31 height 6
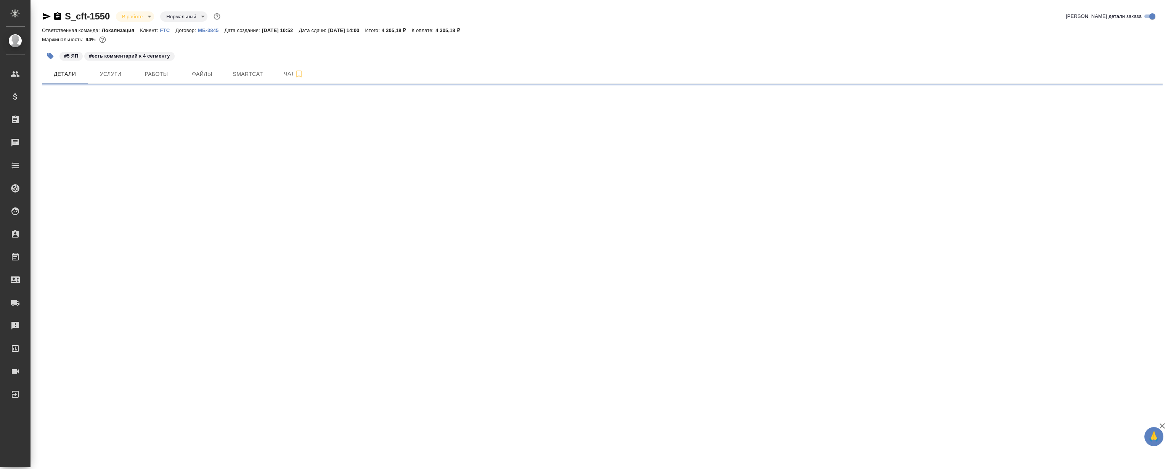
select select "RU"
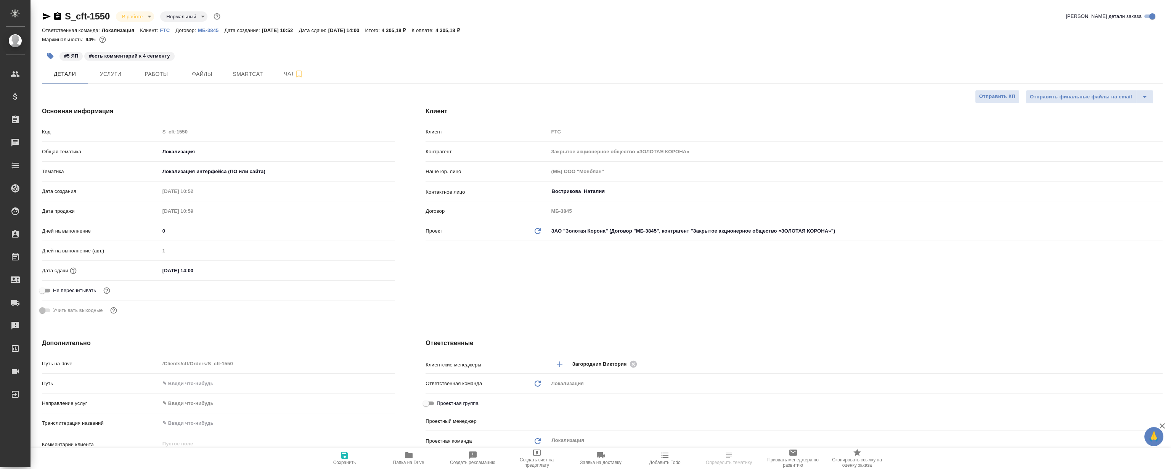
type input "[PERSON_NAME]"
type input "Сеитов Павел"
type textarea "x"
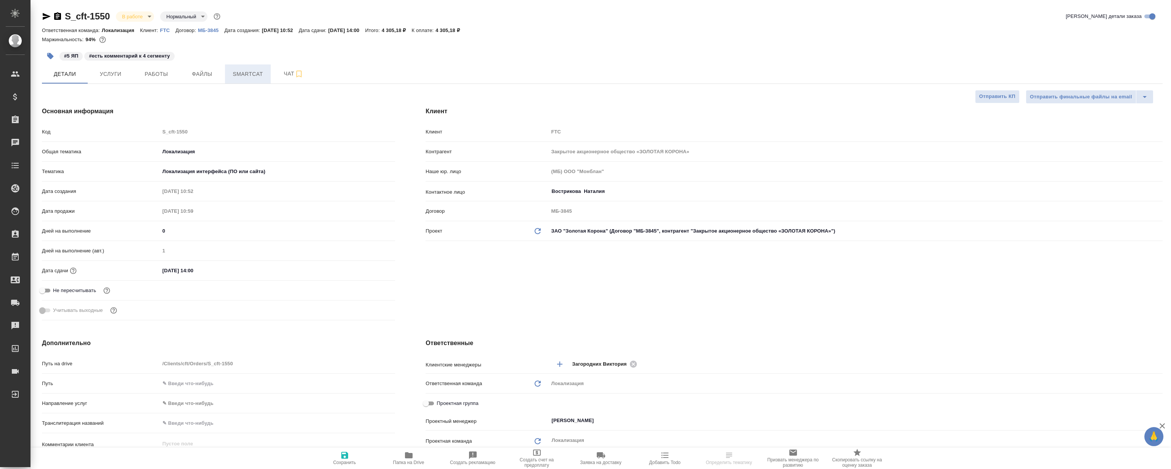
click at [249, 72] on span "Smartcat" at bounding box center [248, 74] width 37 height 10
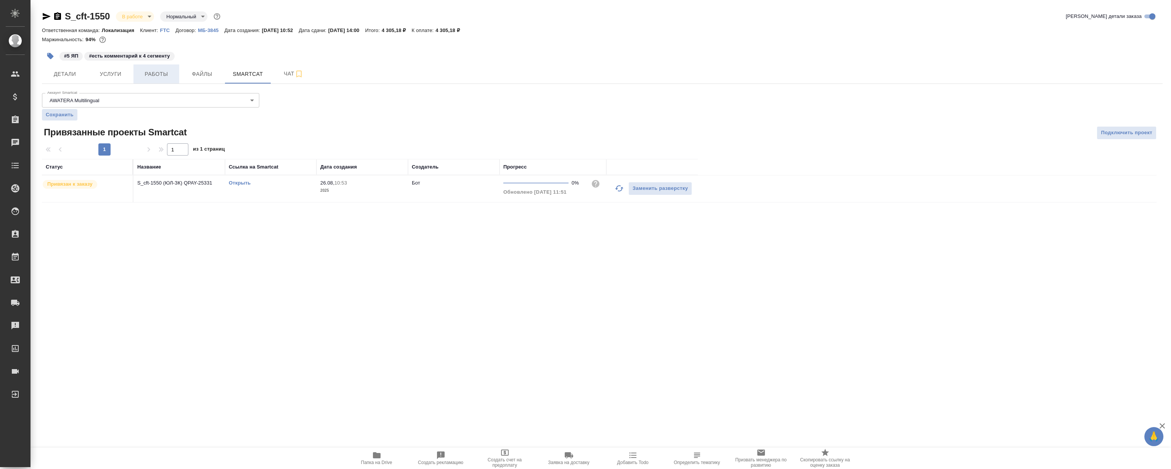
click at [138, 67] on button "Работы" at bounding box center [156, 73] width 46 height 19
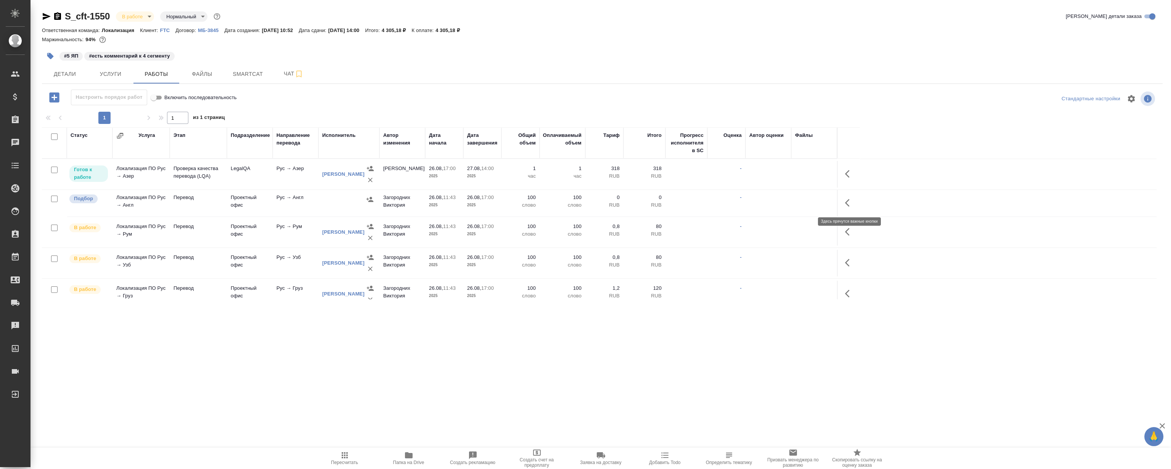
click at [851, 203] on icon "button" at bounding box center [849, 202] width 9 height 9
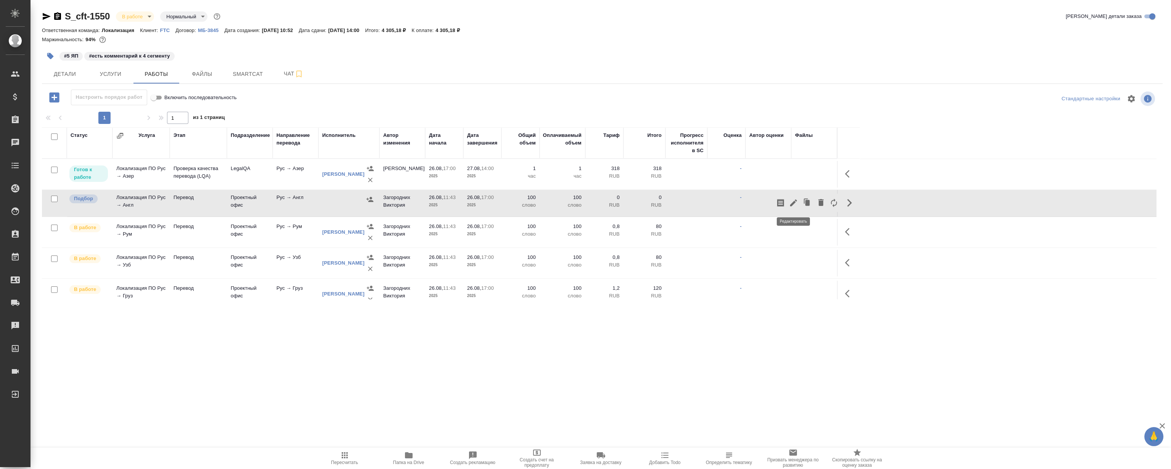
click at [795, 202] on icon "button" at bounding box center [793, 202] width 7 height 7
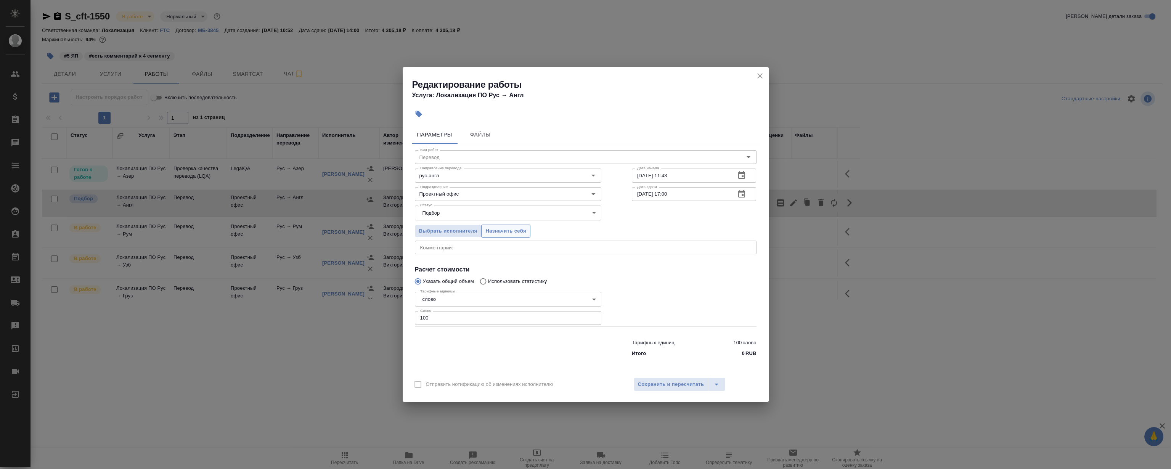
click at [527, 231] on button "Назначить себя" at bounding box center [505, 231] width 49 height 13
click at [756, 75] on icon "close" at bounding box center [759, 75] width 9 height 9
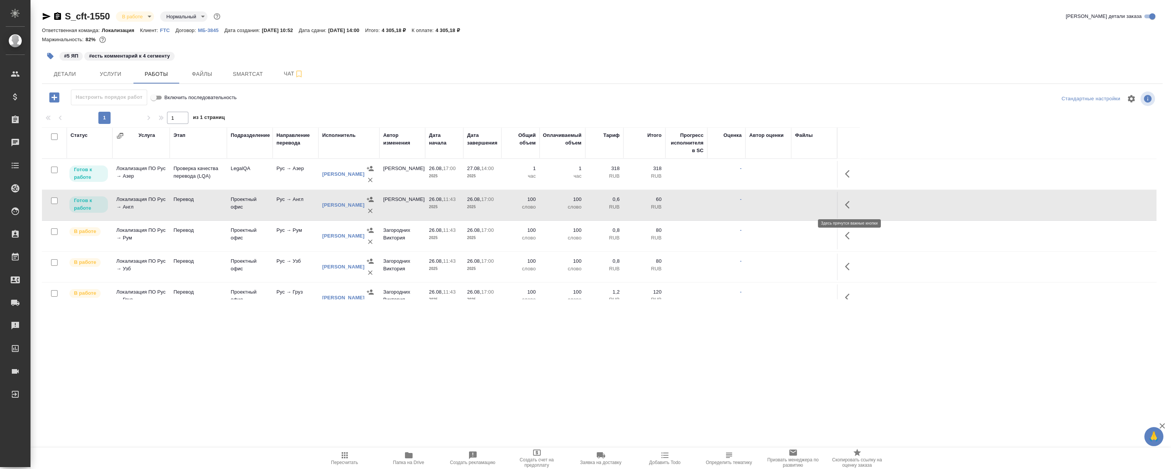
click at [845, 206] on icon "button" at bounding box center [849, 204] width 9 height 9
click at [790, 206] on icon "button" at bounding box center [793, 204] width 9 height 9
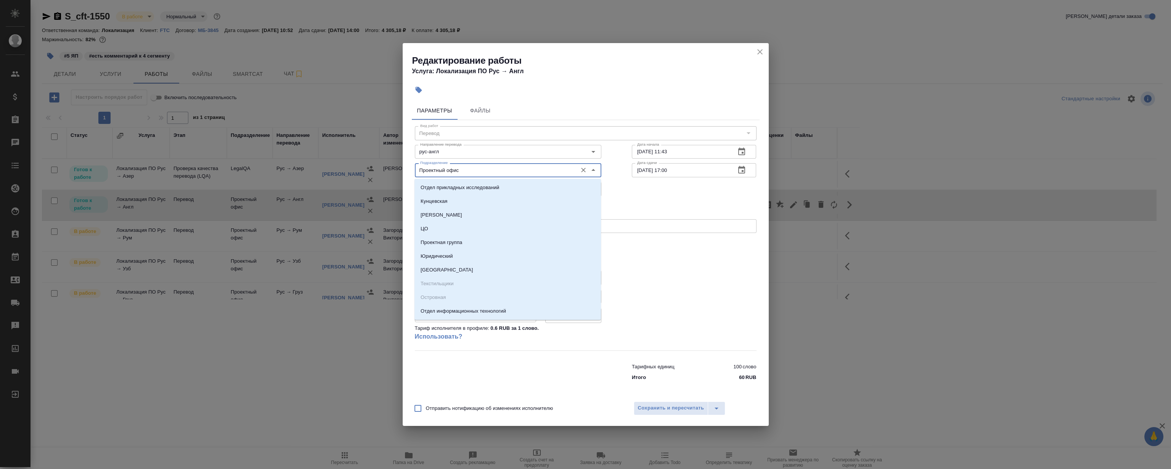
click at [483, 170] on input "Проектный офис" at bounding box center [495, 169] width 156 height 9
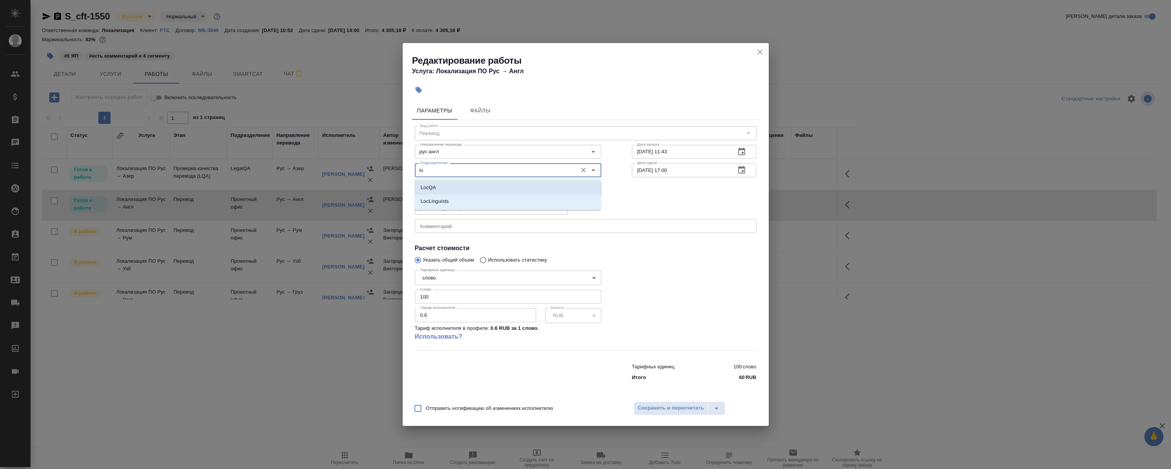
click at [430, 188] on p "LocQA" at bounding box center [428, 188] width 15 height 8
type input "LocQA"
click at [448, 192] on body "🙏 .cls-1 fill:#fff; AWATERA Magerramov Ruslan Клиенты Спецификации Заказы 0 Чат…" at bounding box center [585, 234] width 1171 height 469
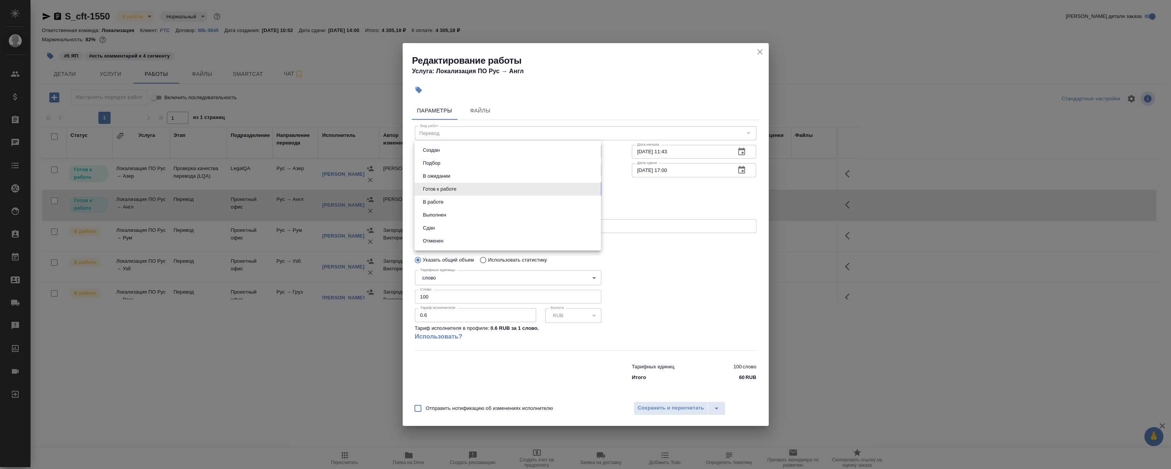
click at [442, 226] on li "Сдан" at bounding box center [507, 228] width 186 height 13
type input "closed"
click at [689, 404] on span "Сохранить и пересчитать" at bounding box center [671, 408] width 66 height 9
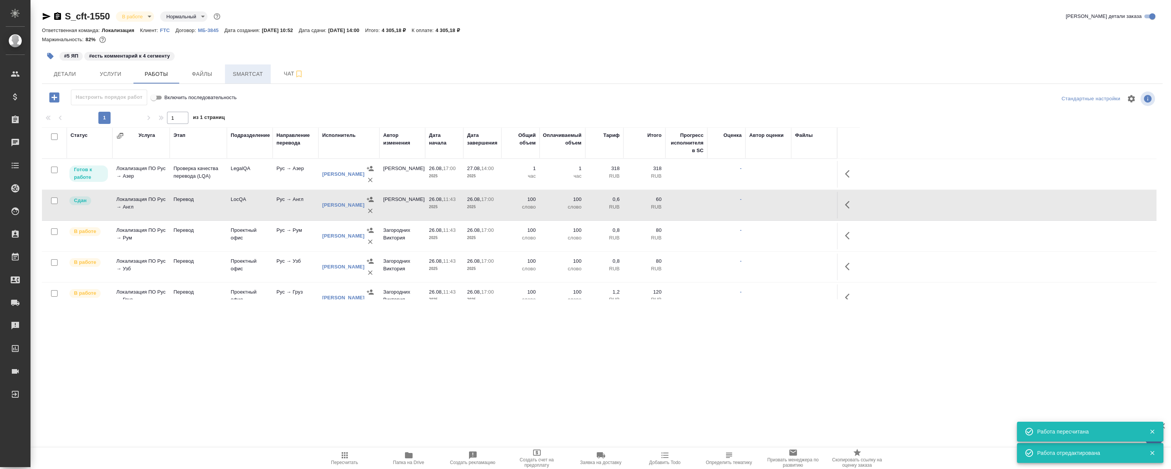
click at [246, 76] on span "Smartcat" at bounding box center [248, 74] width 37 height 10
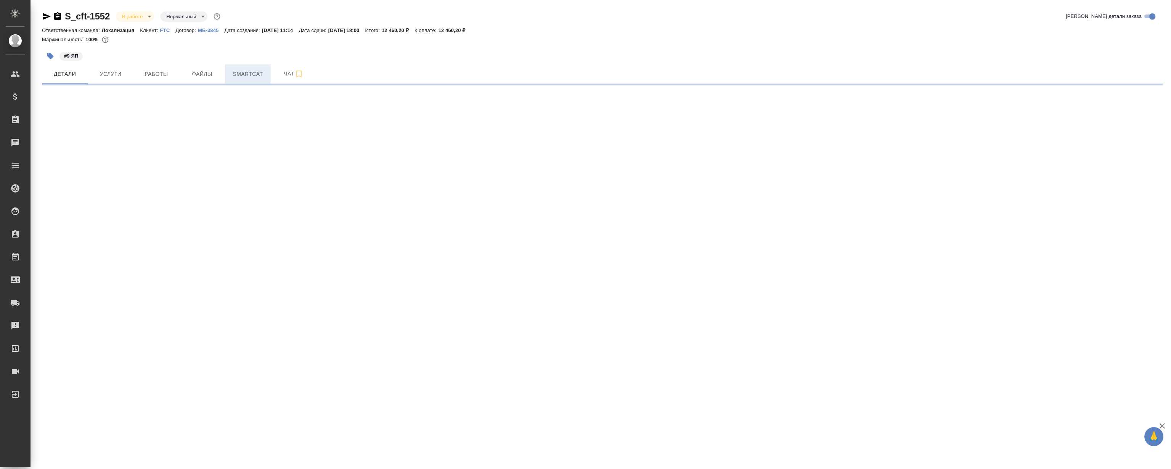
select select "RU"
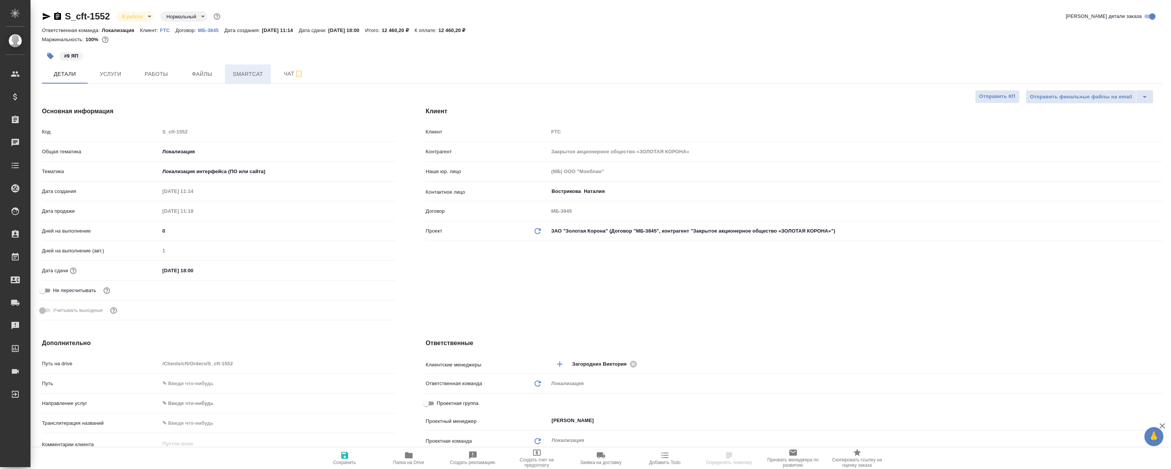
type textarea "x"
click at [258, 76] on span "Smartcat" at bounding box center [248, 74] width 37 height 10
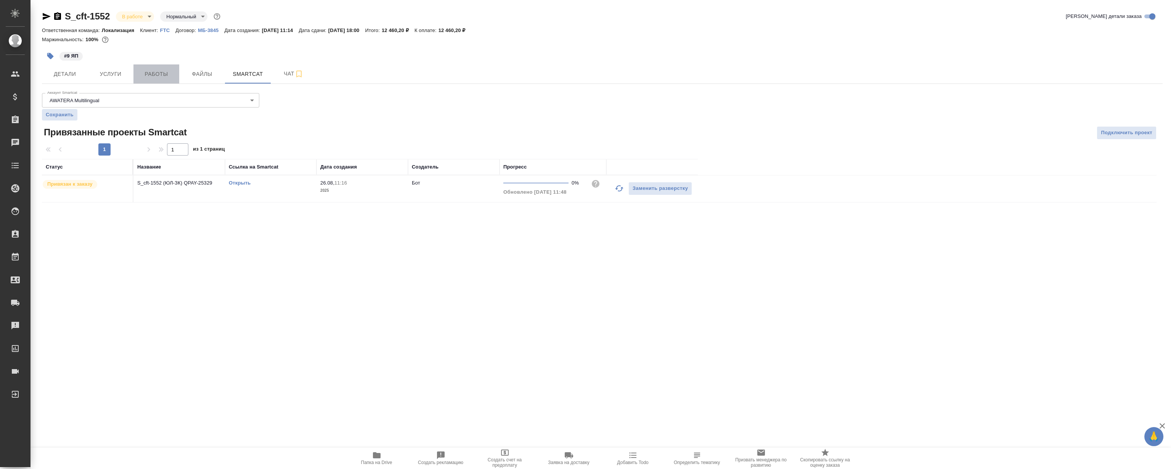
click at [164, 72] on span "Работы" at bounding box center [156, 74] width 37 height 10
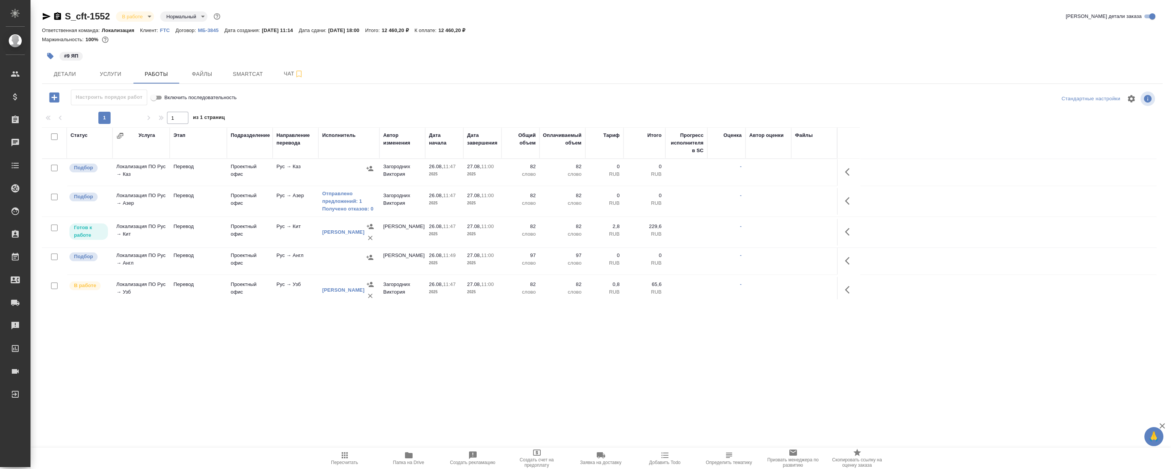
click at [847, 261] on icon "button" at bounding box center [849, 260] width 9 height 9
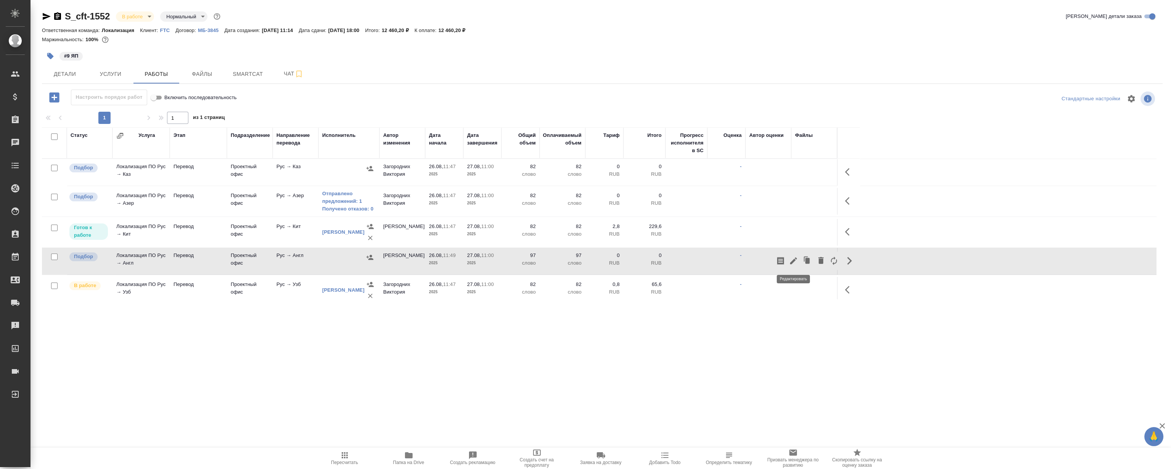
click at [796, 260] on icon "button" at bounding box center [793, 260] width 9 height 9
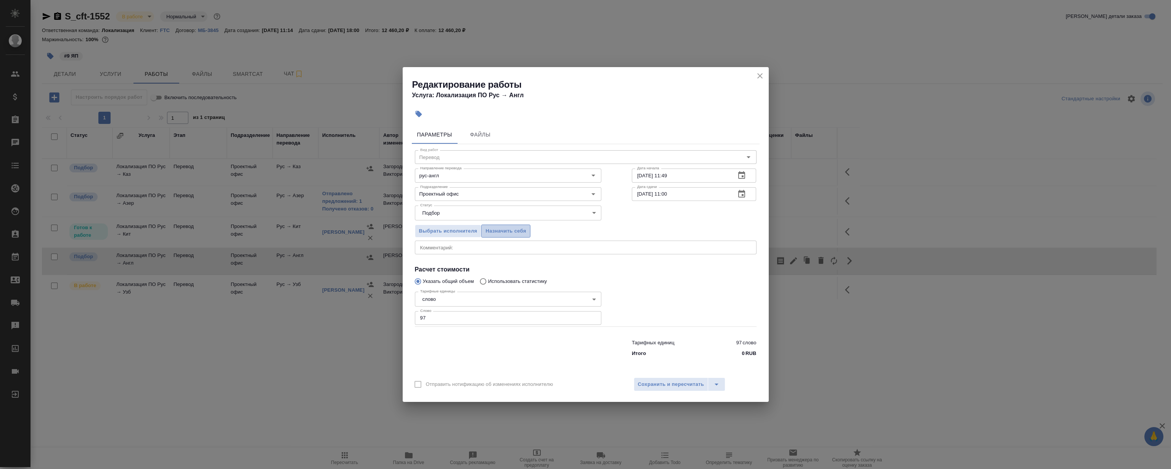
click at [519, 232] on span "Назначить себя" at bounding box center [505, 231] width 40 height 9
click at [755, 75] on icon "close" at bounding box center [759, 75] width 9 height 9
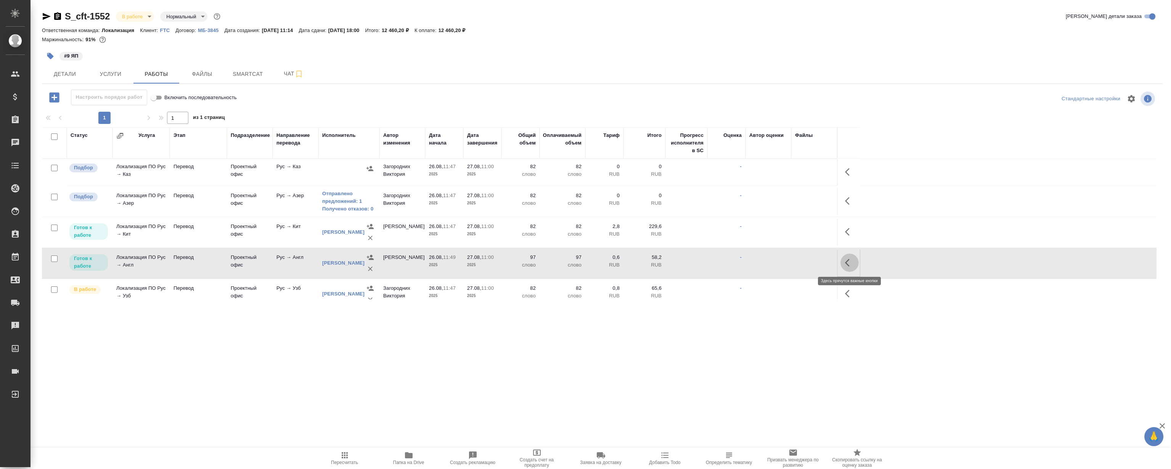
click at [848, 259] on icon "button" at bounding box center [849, 262] width 9 height 9
click at [795, 262] on icon "button" at bounding box center [793, 262] width 9 height 9
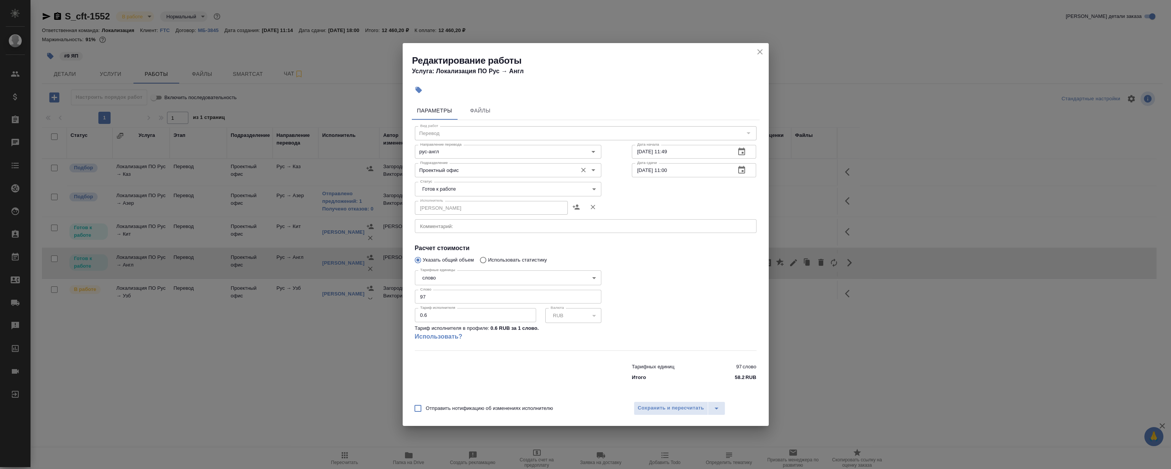
click at [460, 167] on input "Проектный офис" at bounding box center [495, 169] width 156 height 9
click at [434, 185] on p "LocQA" at bounding box center [428, 188] width 15 height 8
type input "LocQA"
click at [446, 190] on body "🙏 .cls-1 fill:#fff; AWATERA Magerramov Ruslan Клиенты Спецификации Заказы 0 Чат…" at bounding box center [585, 234] width 1171 height 469
click at [452, 228] on li "Сдан" at bounding box center [507, 228] width 186 height 13
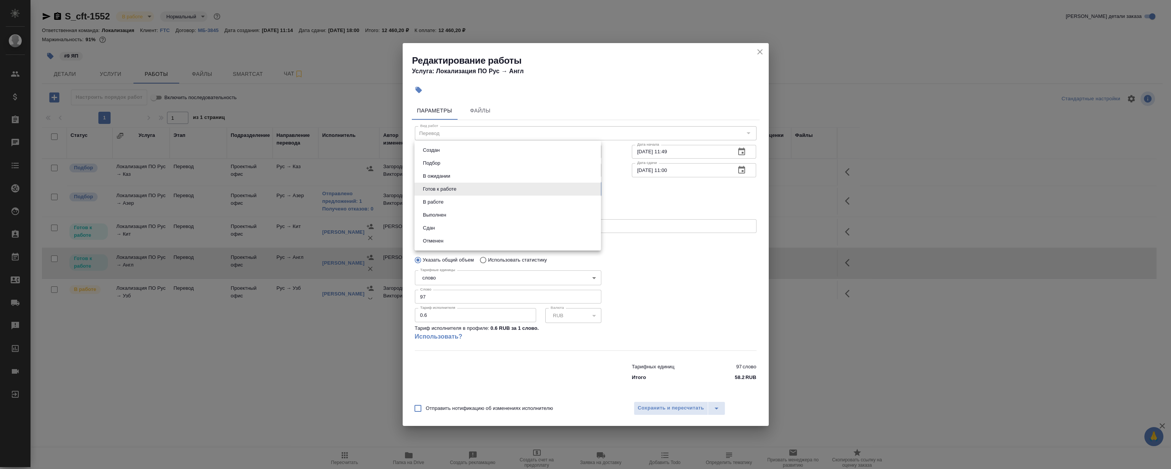
type input "closed"
click at [667, 408] on span "Сохранить и пересчитать" at bounding box center [671, 408] width 66 height 9
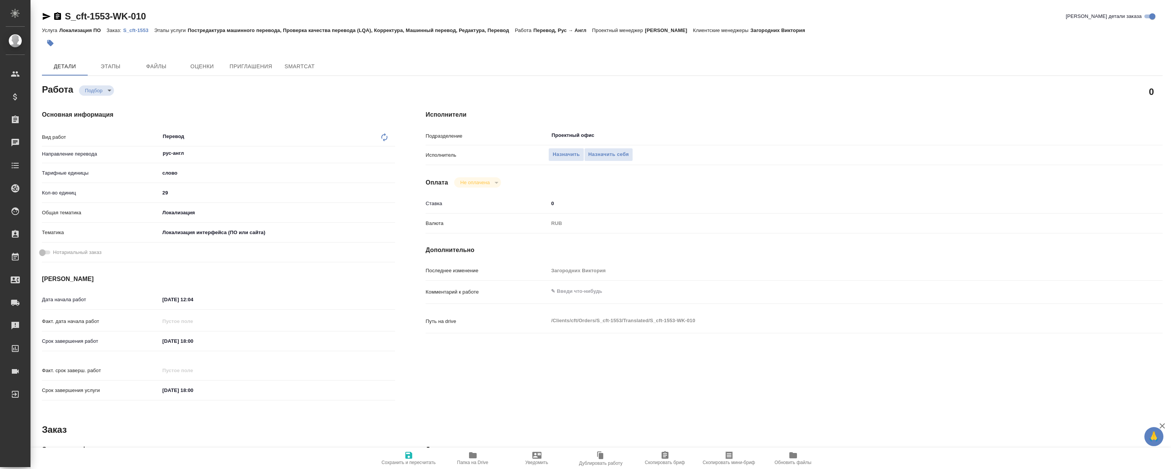
type textarea "x"
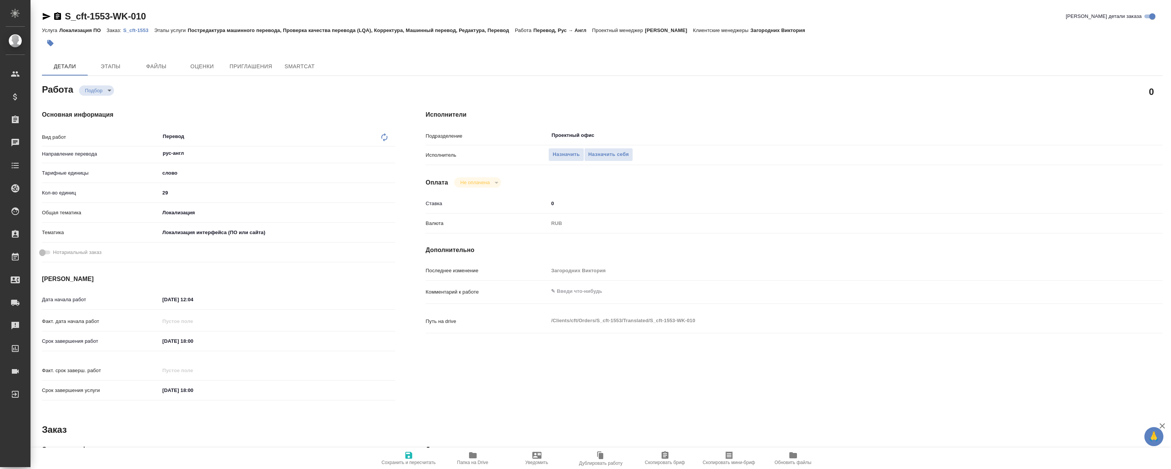
type textarea "x"
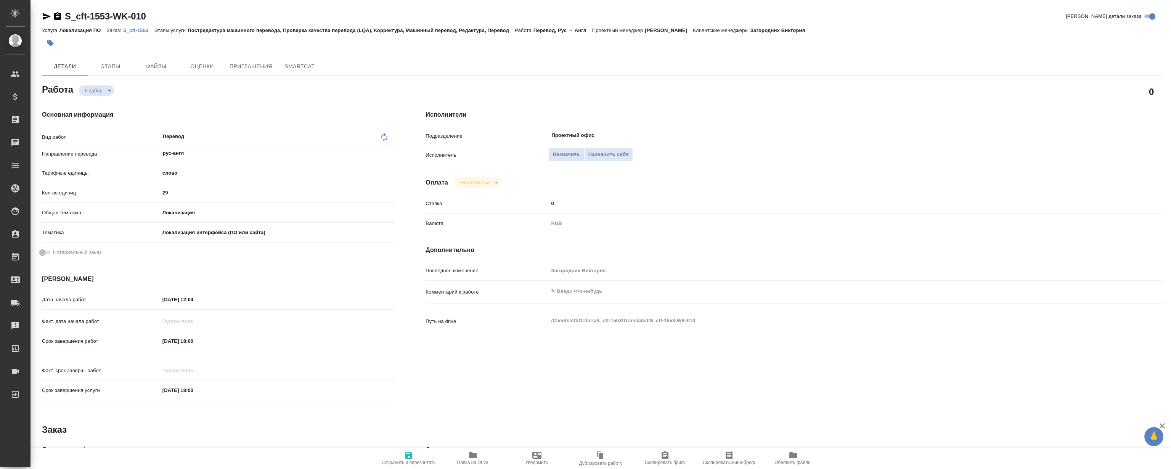
type textarea "x"
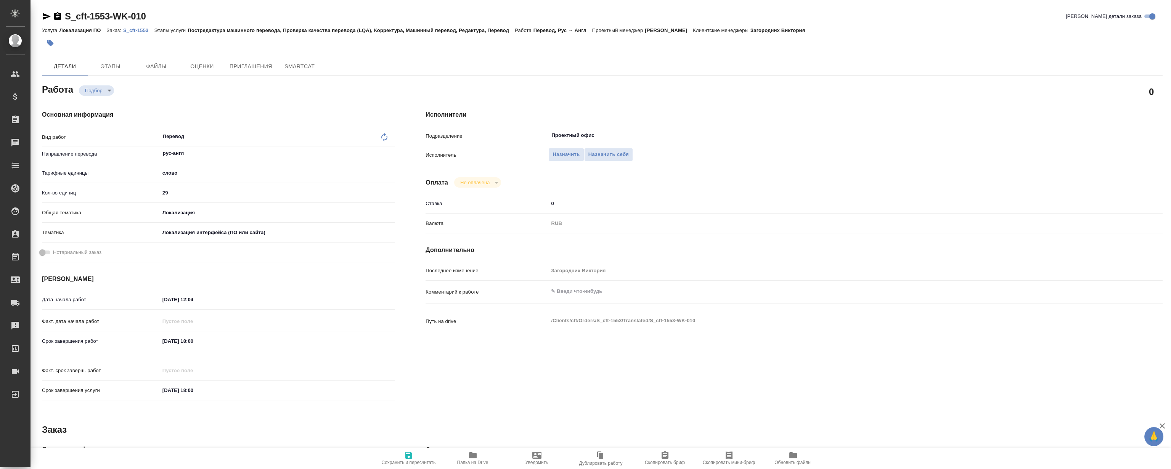
type textarea "x"
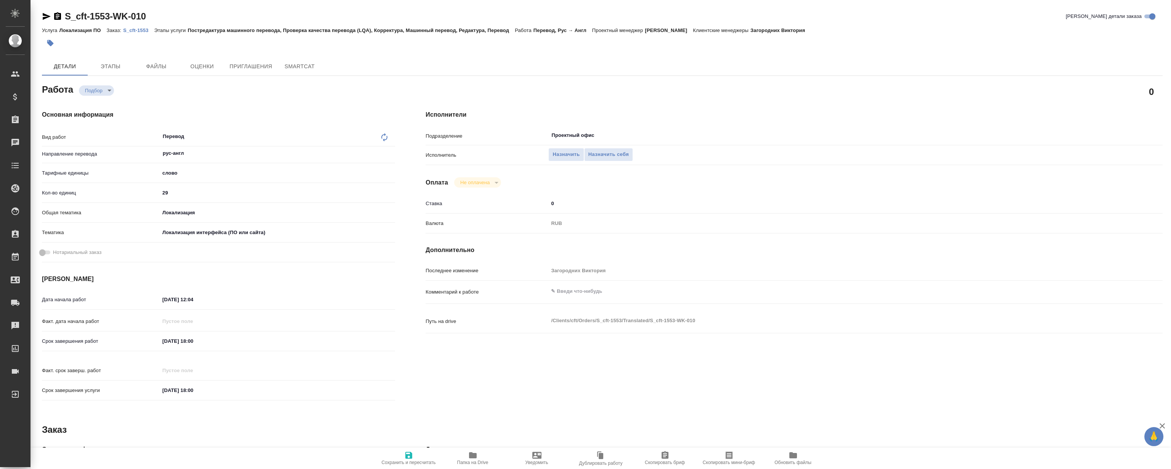
click at [141, 30] on p "S_cft-1553" at bounding box center [138, 30] width 31 height 6
type textarea "x"
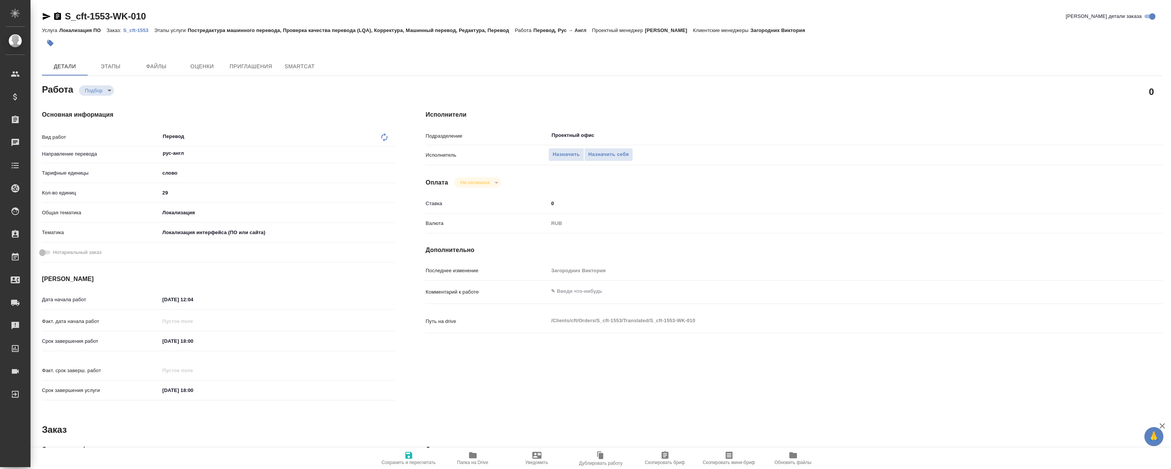
type textarea "x"
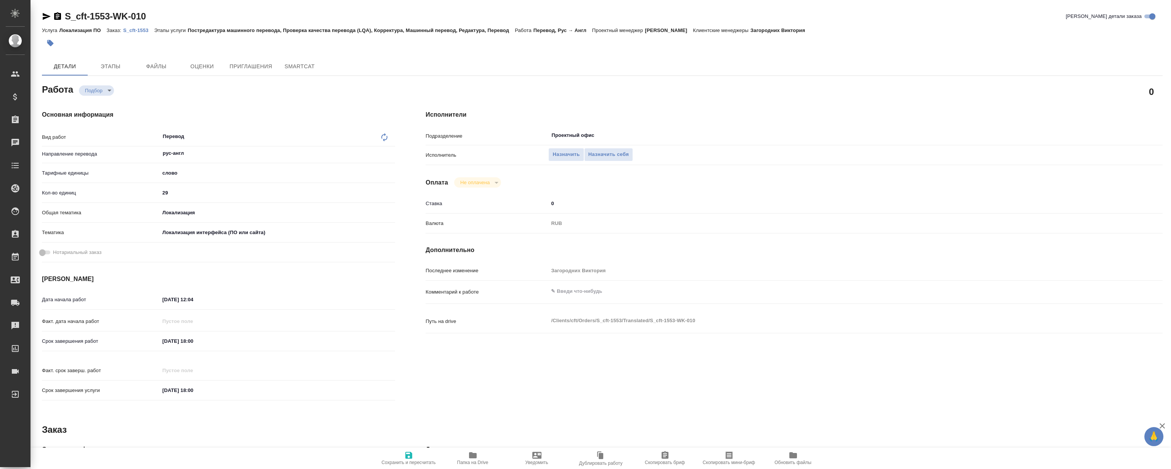
type textarea "x"
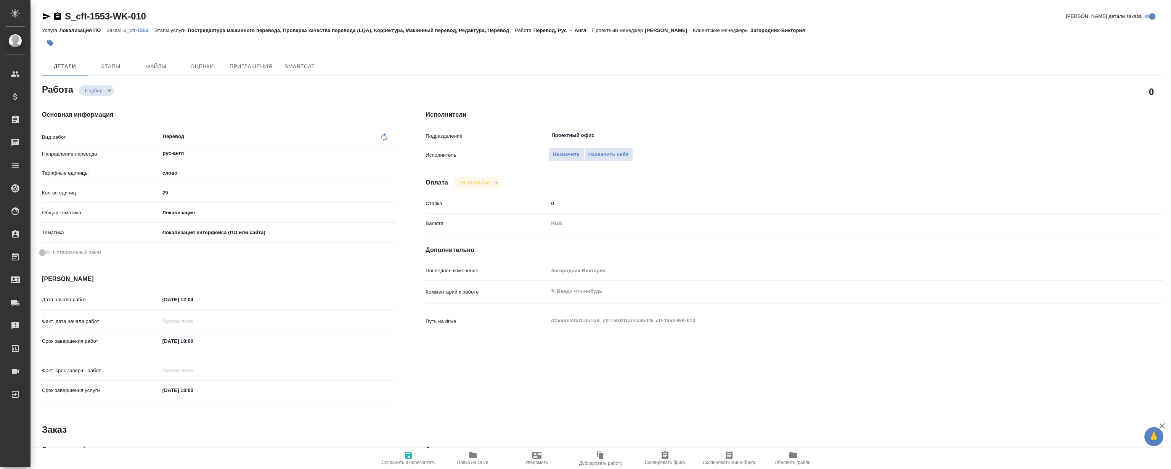
type textarea "x"
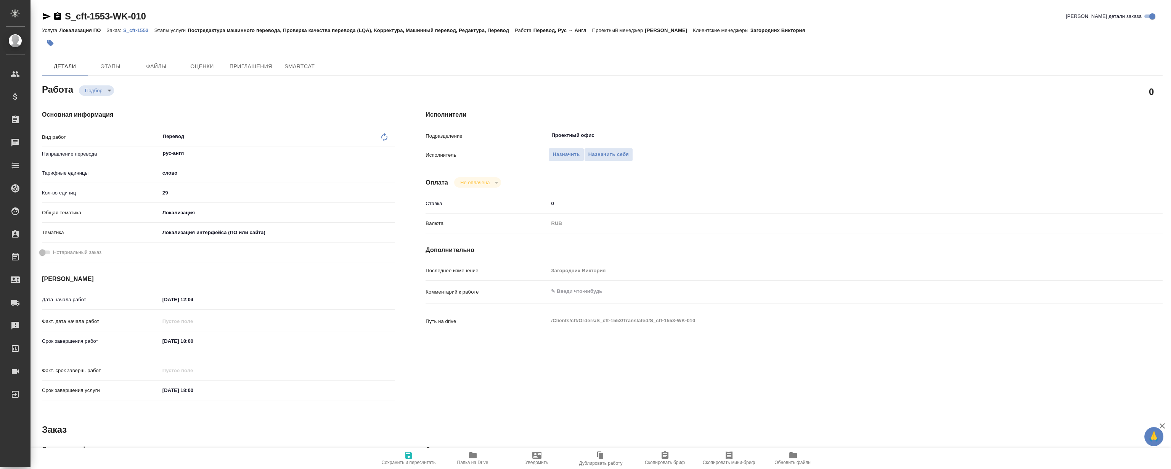
type textarea "x"
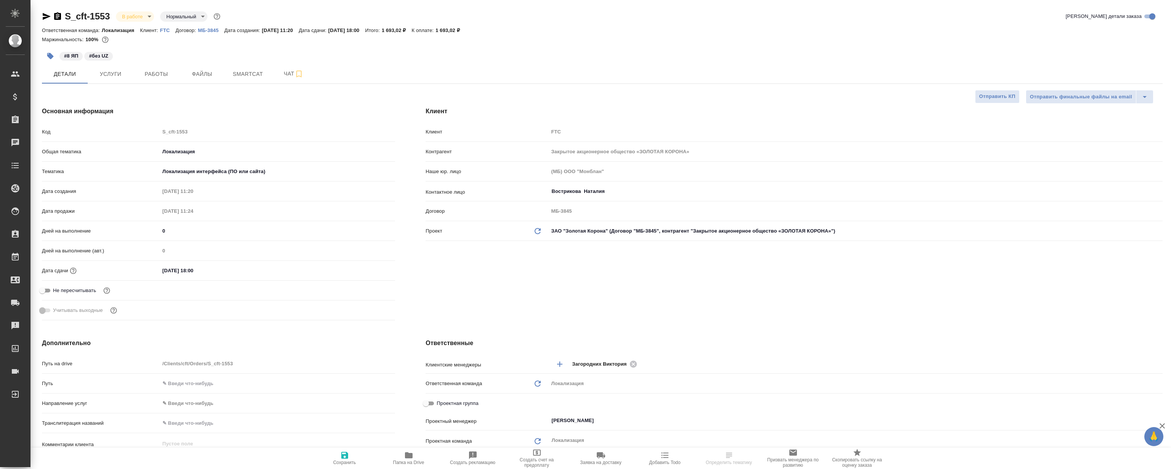
select select "RU"
click at [241, 77] on span "Smartcat" at bounding box center [248, 74] width 37 height 10
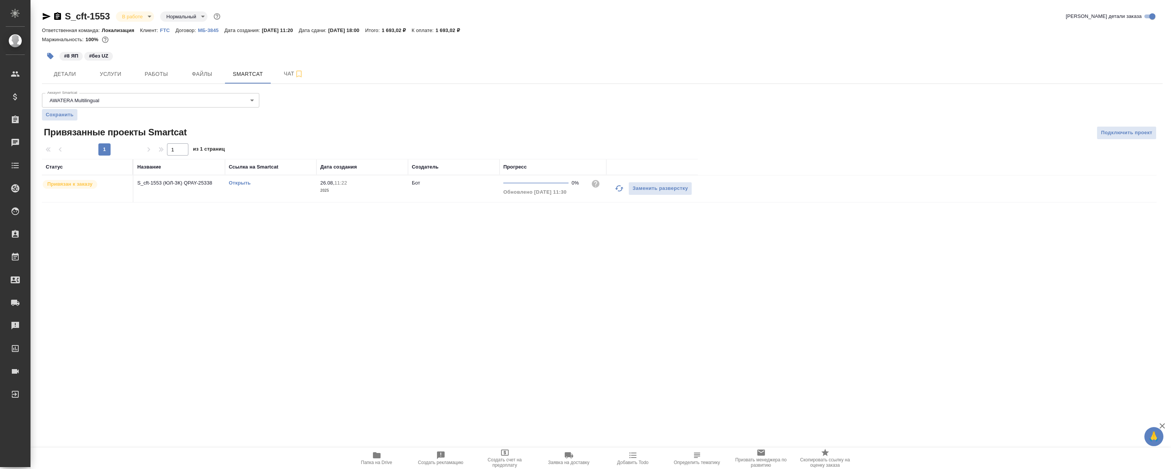
click at [162, 27] on link "FTC" at bounding box center [168, 30] width 16 height 6
click at [147, 77] on span "Работы" at bounding box center [156, 74] width 37 height 10
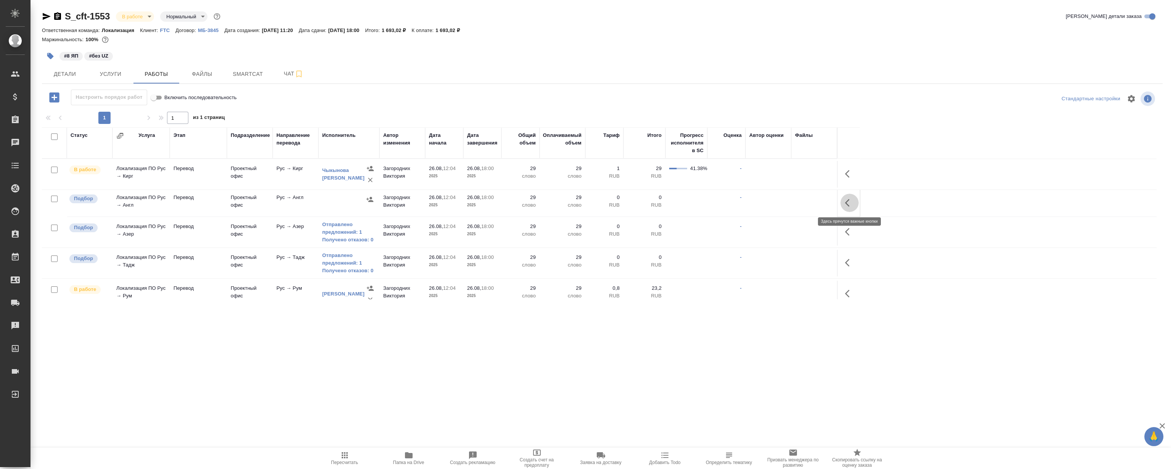
click at [846, 199] on icon "button" at bounding box center [849, 202] width 9 height 9
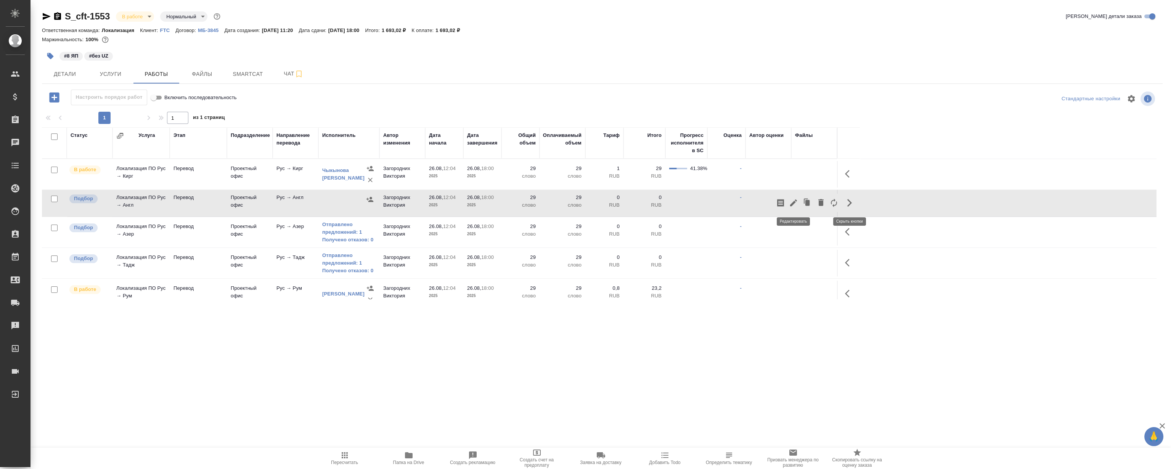
click at [795, 204] on icon "button" at bounding box center [793, 202] width 9 height 9
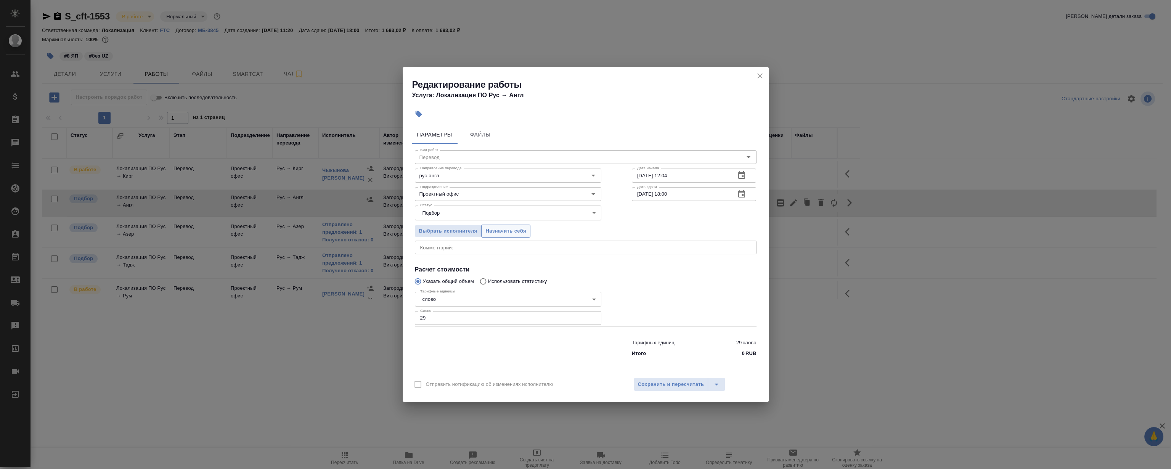
click at [514, 233] on span "Назначить себя" at bounding box center [505, 231] width 40 height 9
click at [760, 76] on icon "close" at bounding box center [759, 75] width 9 height 9
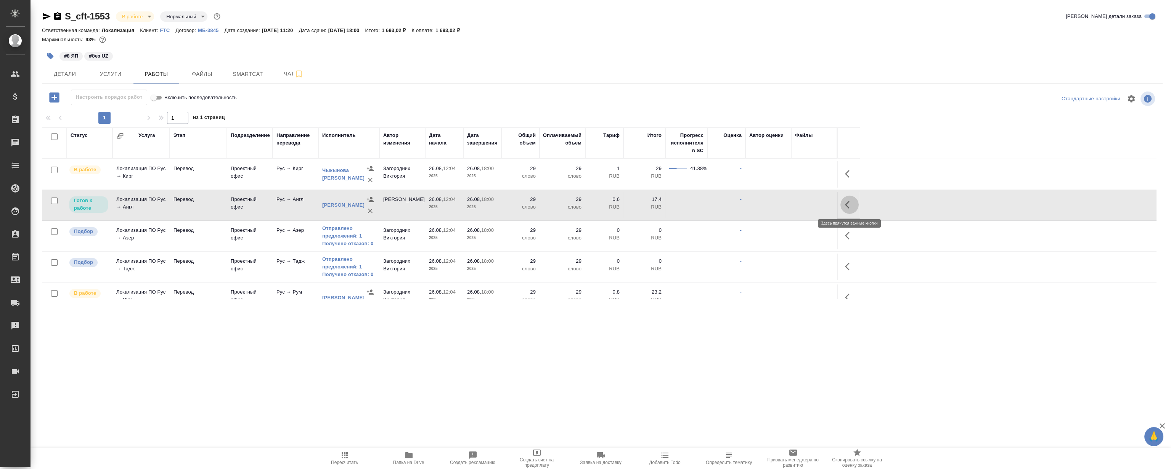
click at [847, 203] on icon "button" at bounding box center [847, 205] width 5 height 8
click at [795, 205] on icon "button" at bounding box center [793, 204] width 9 height 9
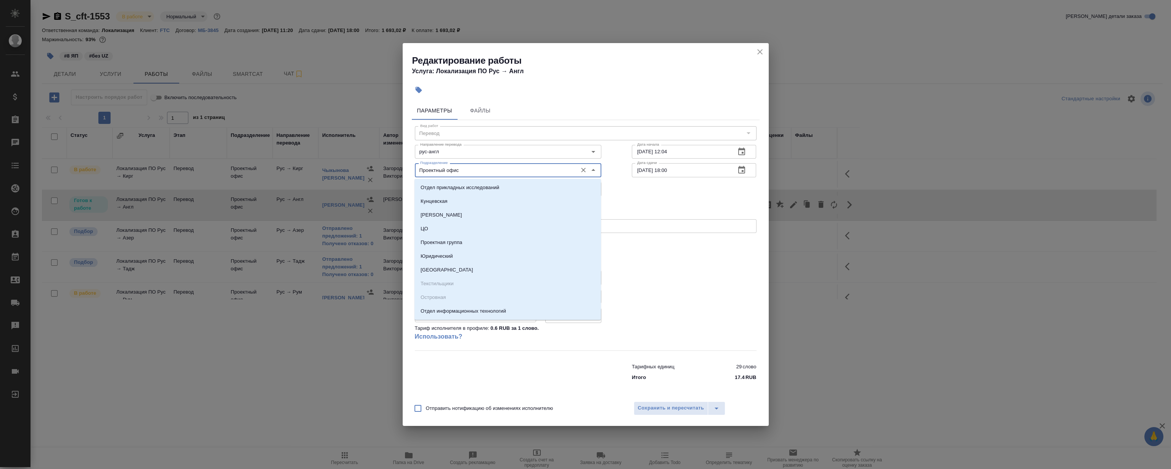
click at [508, 166] on input "Проектный офис" at bounding box center [495, 169] width 156 height 9
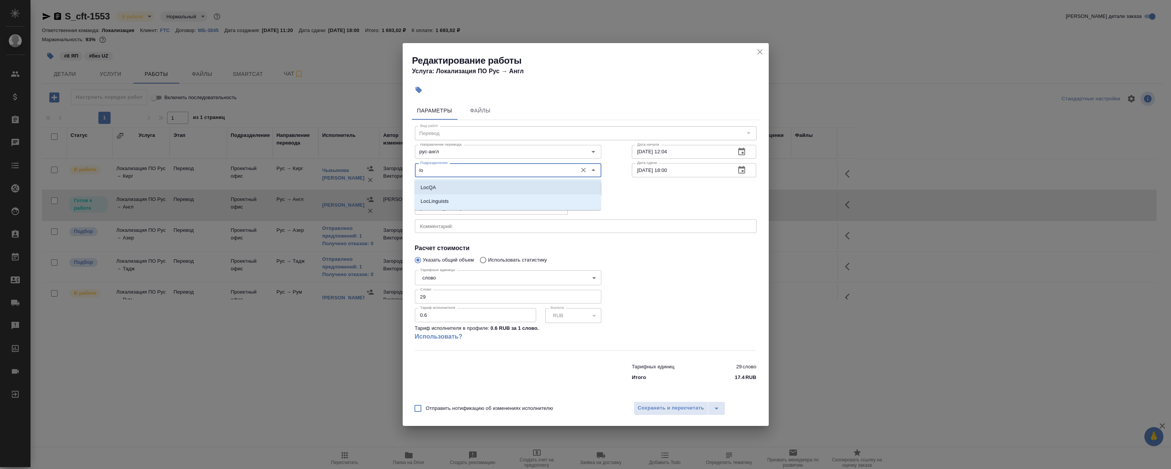
click at [438, 190] on li "LocQA" at bounding box center [507, 188] width 186 height 14
type input "LocQA"
click at [442, 189] on body "🙏 .cls-1 fill:#fff; AWATERA Magerramov Ruslan Клиенты Спецификации Заказы 0 Чат…" at bounding box center [585, 234] width 1171 height 469
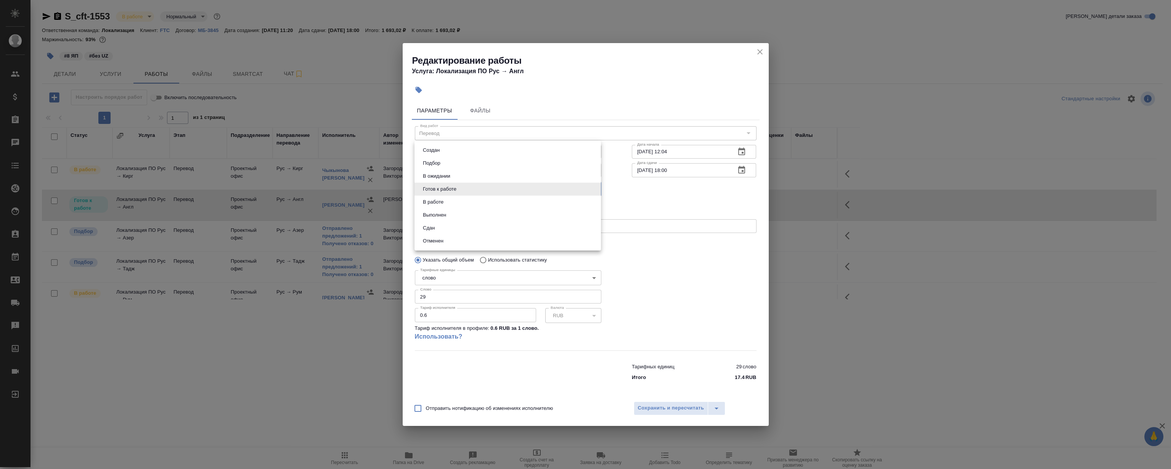
click at [443, 229] on li "Сдан" at bounding box center [507, 228] width 186 height 13
type input "closed"
click at [659, 410] on span "Сохранить и пересчитать" at bounding box center [671, 408] width 66 height 9
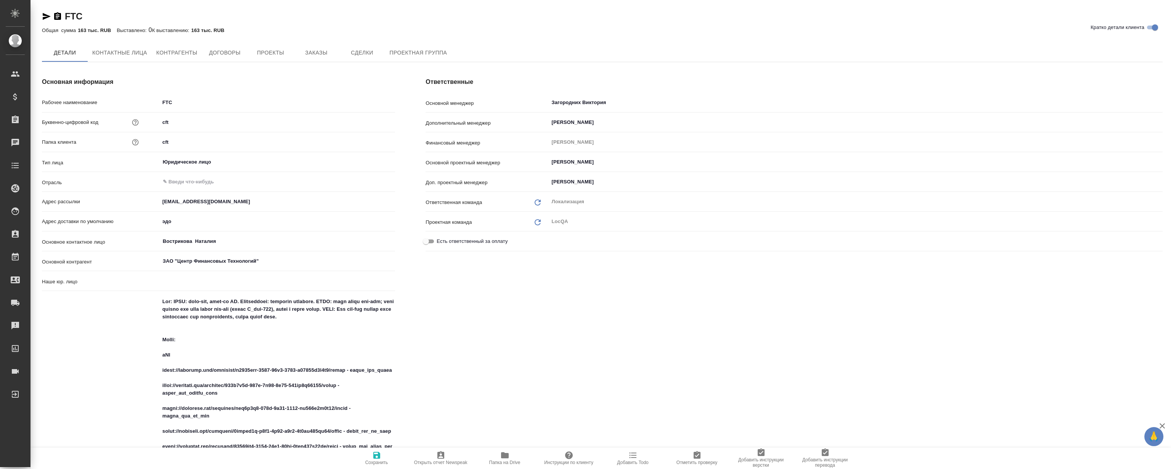
type input "(AU) Общество с ограниченной ответственностью "АЛС""
type textarea "x"
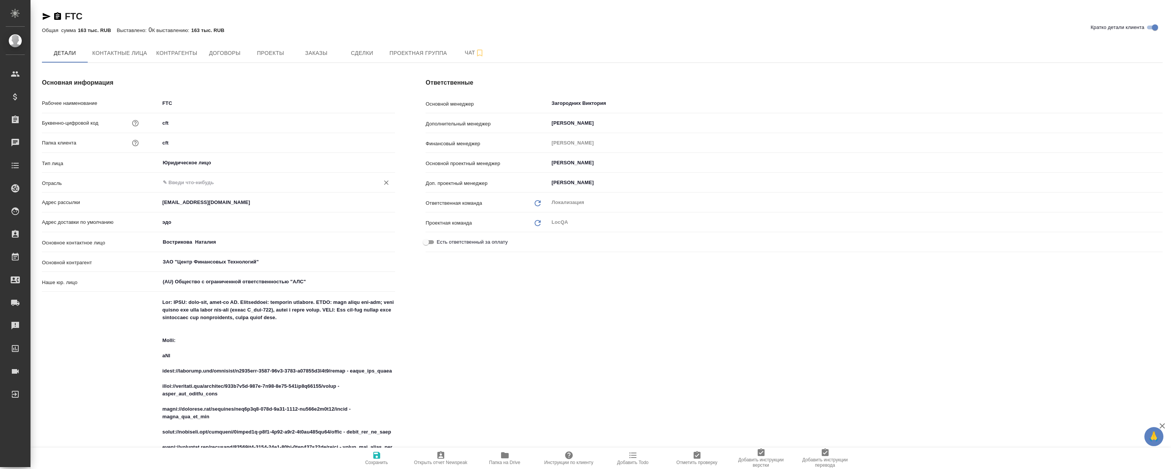
type textarea "x"
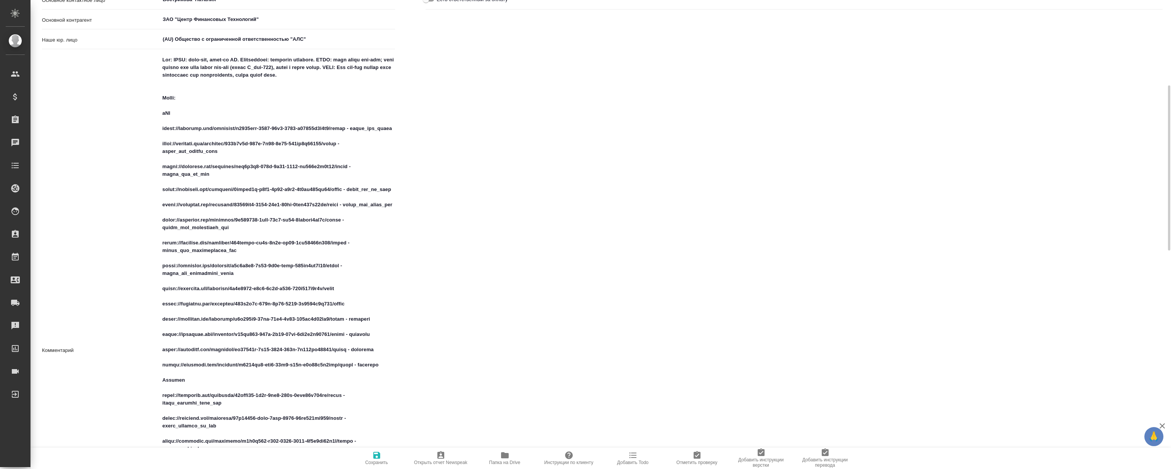
type textarea "x"
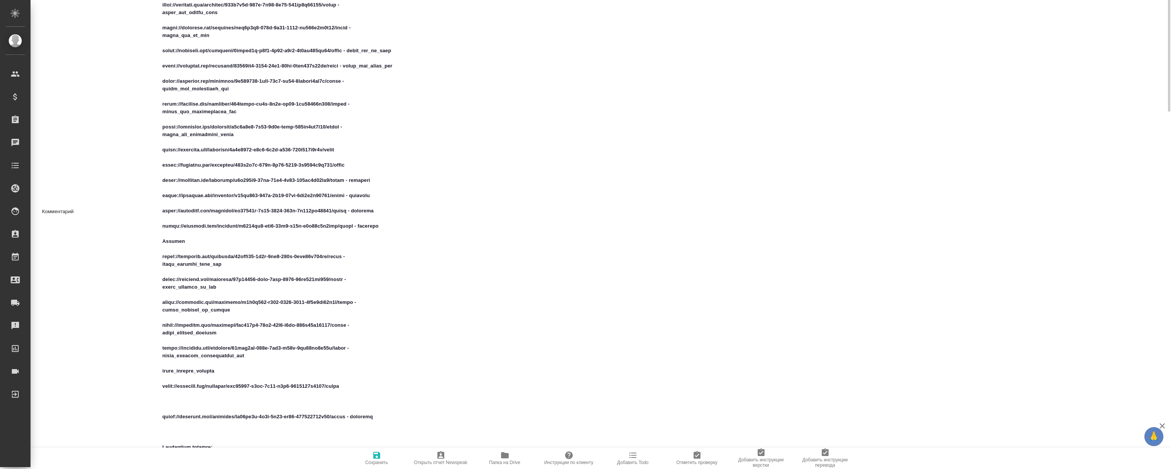
type textarea "x"
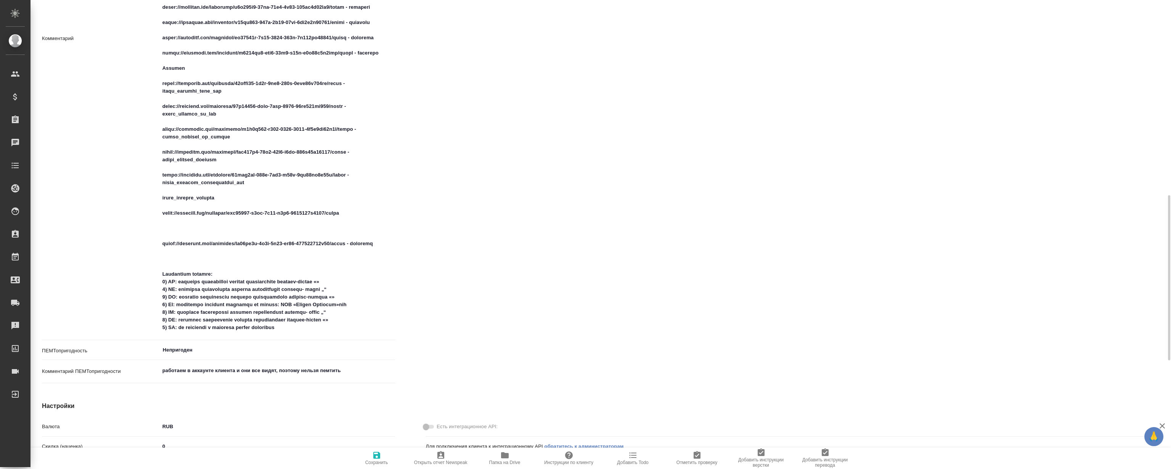
click at [500, 462] on span "Папка на Drive" at bounding box center [504, 462] width 31 height 5
